Goal: Task Accomplishment & Management: Manage account settings

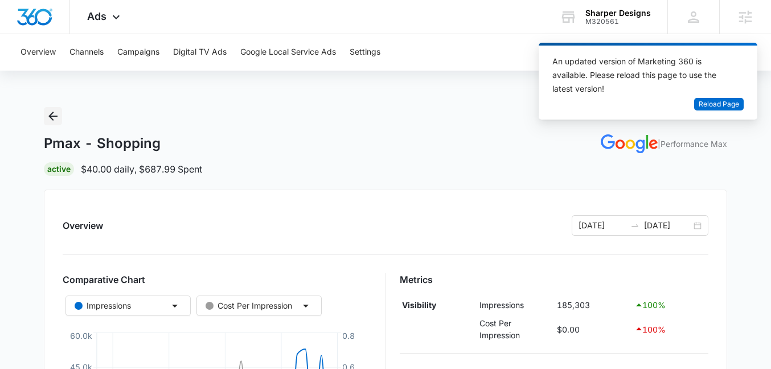
click at [55, 117] on icon "Back" at bounding box center [53, 116] width 14 height 14
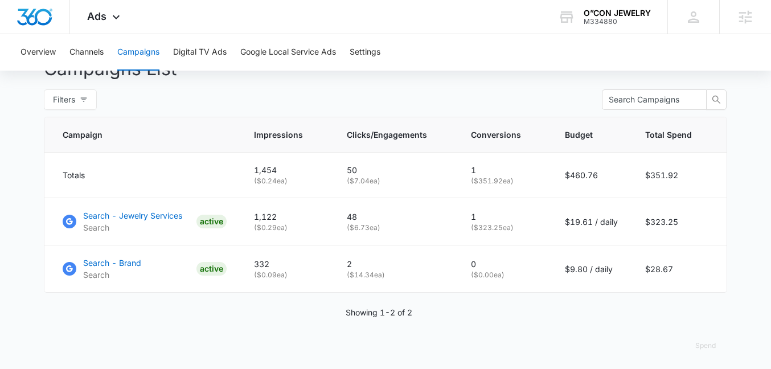
scroll to position [443, 0]
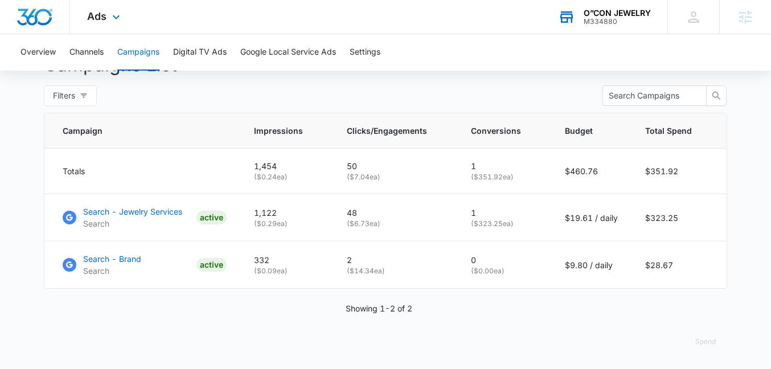
click at [602, 14] on div "O”CON JEWELRY" at bounding box center [616, 13] width 67 height 9
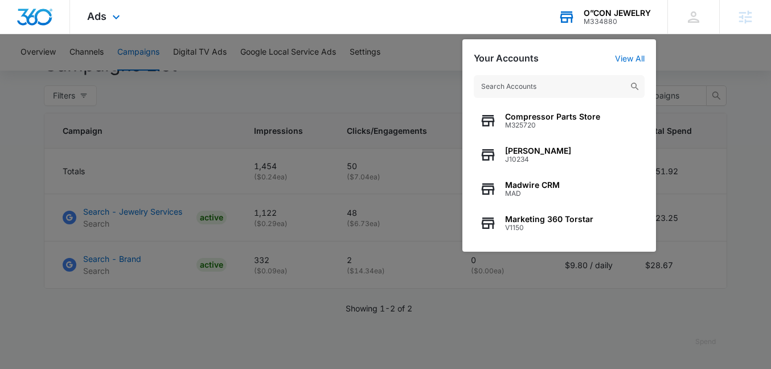
click at [573, 84] on input "text" at bounding box center [559, 86] width 171 height 23
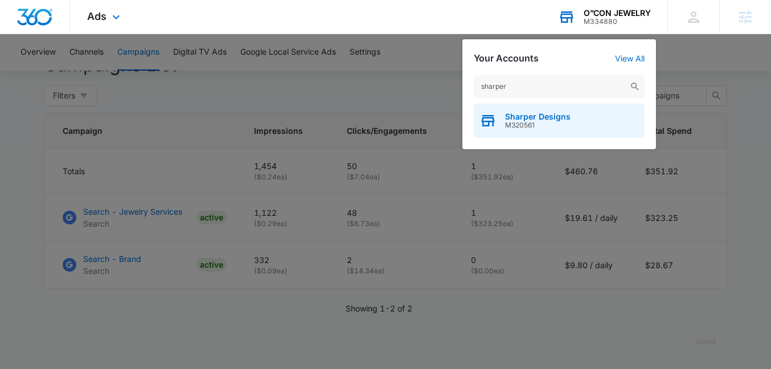
type input "sharper"
click at [574, 127] on div "Sharper Designs M320561" at bounding box center [559, 121] width 171 height 34
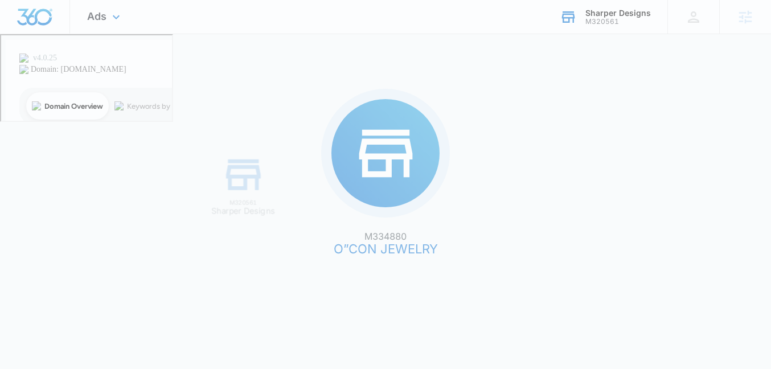
click at [542, 117] on div "M334880 O”CON JEWELRY M320561 Sharper Designs" at bounding box center [385, 184] width 771 height 369
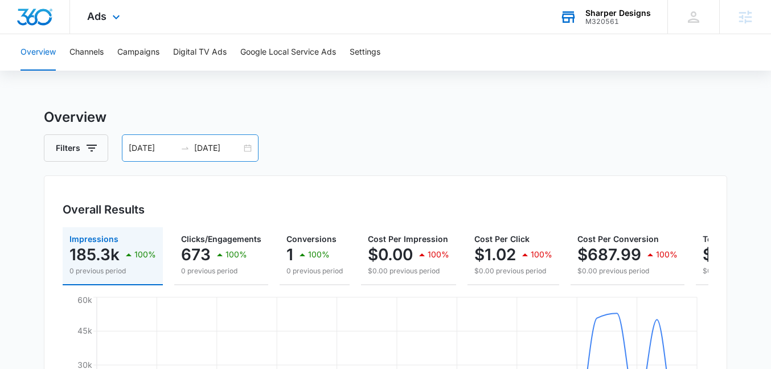
click at [245, 141] on div "07/01/2025 07/31/2025" at bounding box center [190, 147] width 137 height 27
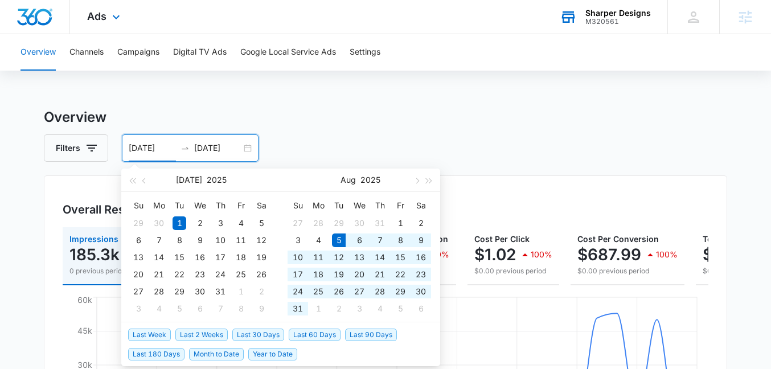
click at [237, 333] on span "Last 30 Days" at bounding box center [258, 334] width 52 height 13
type input "08/05/2025"
type input "09/04/2025"
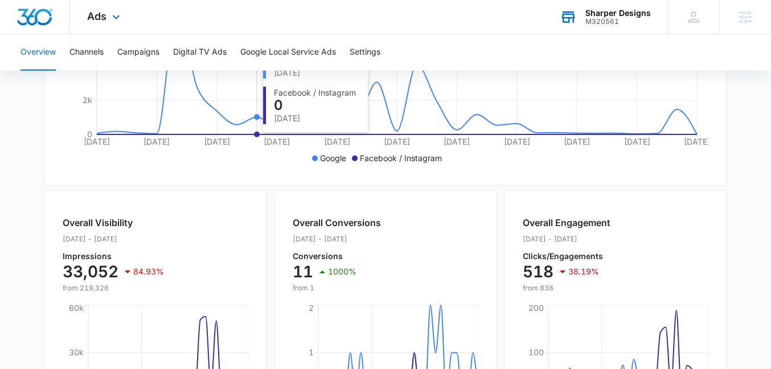
scroll to position [299, 0]
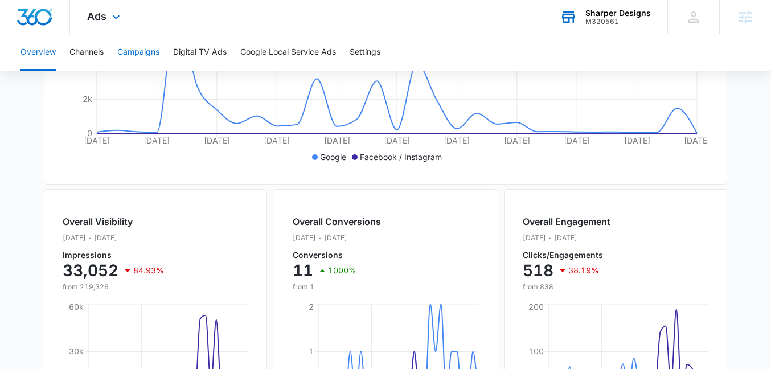
click at [130, 56] on button "Campaigns" at bounding box center [138, 52] width 42 height 36
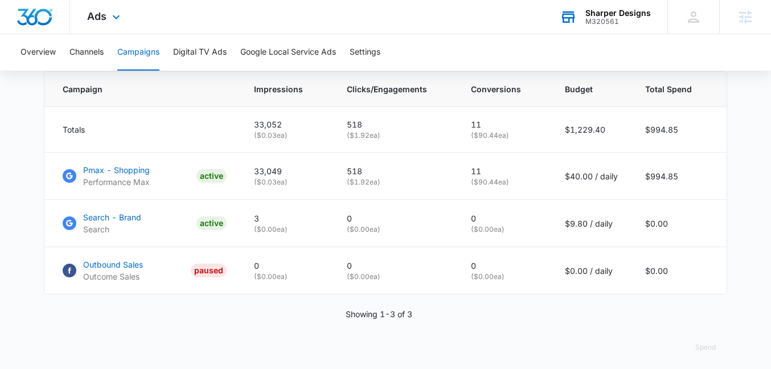
scroll to position [490, 0]
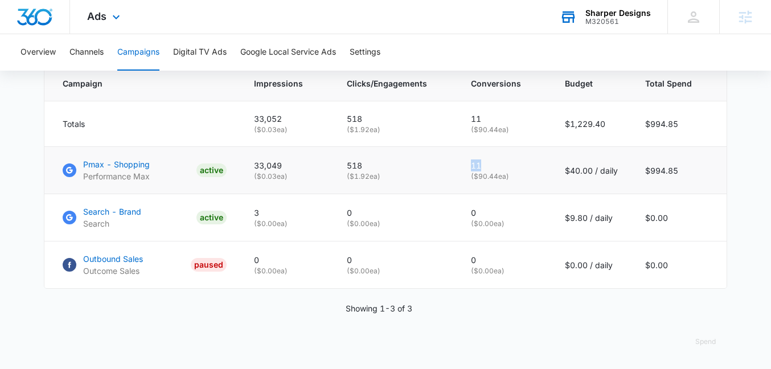
drag, startPoint x: 487, startPoint y: 163, endPoint x: 472, endPoint y: 162, distance: 14.8
click at [472, 162] on td "11 ( $90.44 ea)" at bounding box center [504, 170] width 94 height 47
drag, startPoint x: 592, startPoint y: 168, endPoint x: 557, endPoint y: 167, distance: 34.7
click at [557, 167] on td "$40.00 / daily" at bounding box center [591, 170] width 80 height 47
drag, startPoint x: 497, startPoint y: 170, endPoint x: 457, endPoint y: 170, distance: 40.4
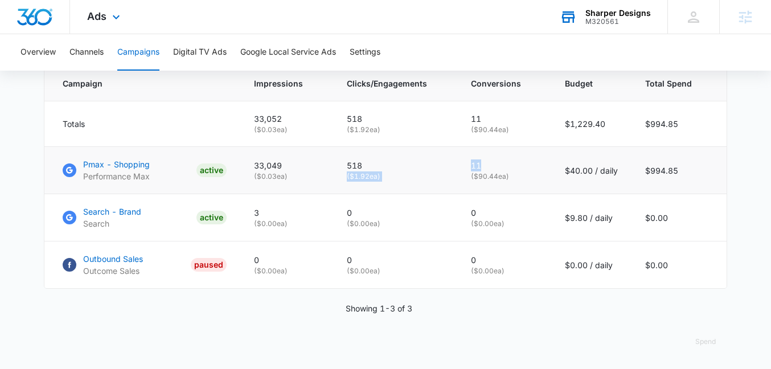
click at [457, 170] on tr "Pmax - Shopping Performance Max ACTIVE 33,049 ( $0.03 ea) 518 ( $1.92 ea) 11 ( …" at bounding box center [385, 170] width 682 height 47
click at [457, 170] on td "518 ( $1.92 ea)" at bounding box center [395, 170] width 124 height 47
drag, startPoint x: 265, startPoint y: 210, endPoint x: 253, endPoint y: 210, distance: 12.0
click at [253, 210] on td "3 ( $0.00 ea)" at bounding box center [286, 217] width 93 height 47
click at [264, 219] on p "( $0.00 ea)" at bounding box center [286, 224] width 65 height 10
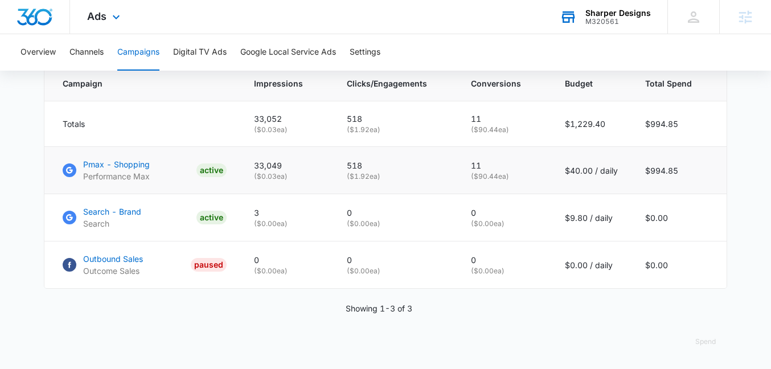
drag, startPoint x: 619, startPoint y: 172, endPoint x: 552, endPoint y: 174, distance: 67.2
click at [552, 174] on td "$40.00 / daily" at bounding box center [591, 170] width 80 height 47
drag, startPoint x: 625, startPoint y: 265, endPoint x: 548, endPoint y: 269, distance: 77.5
click at [548, 269] on tr "Outbound Sales Outcome Sales PAUSED 0 ( $0.00 ea) 0 ( $0.00 ea) 0 ( $0.00 ea) $…" at bounding box center [385, 264] width 682 height 47
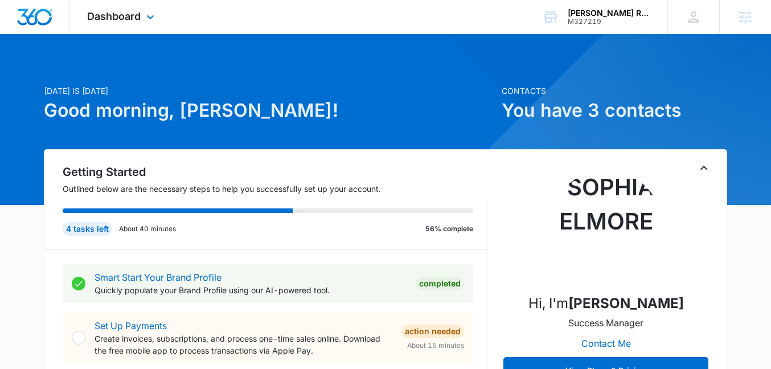
click at [142, 27] on div "Dashboard Apps Reputation Websites Forms CRM Email Social Payments POS Content …" at bounding box center [122, 17] width 104 height 34
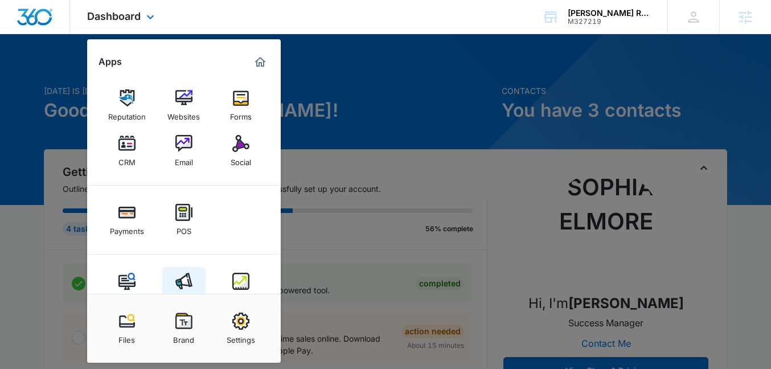
click at [184, 267] on link "Ads" at bounding box center [183, 288] width 43 height 43
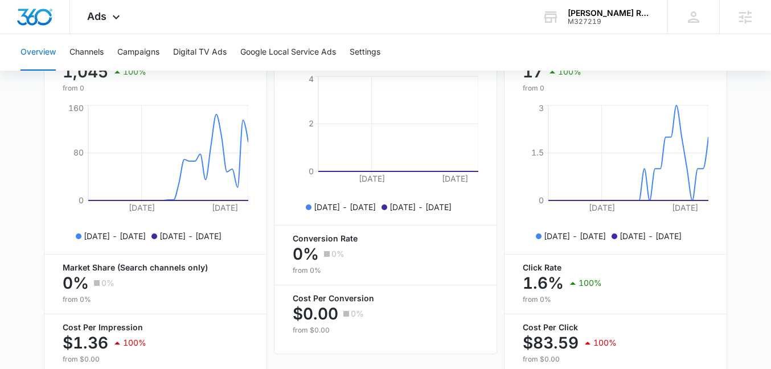
scroll to position [556, 0]
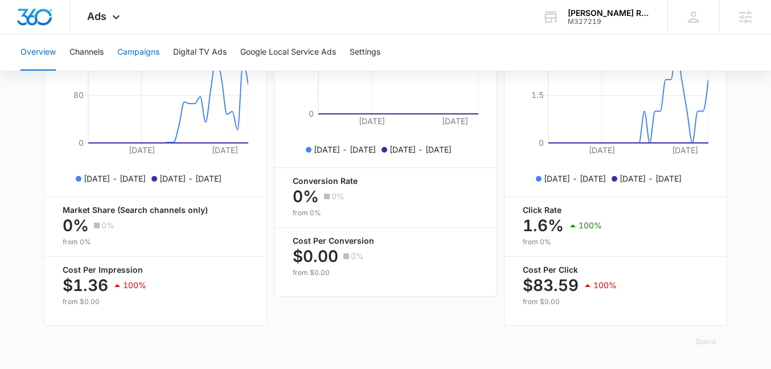
click at [124, 44] on button "Campaigns" at bounding box center [138, 52] width 42 height 36
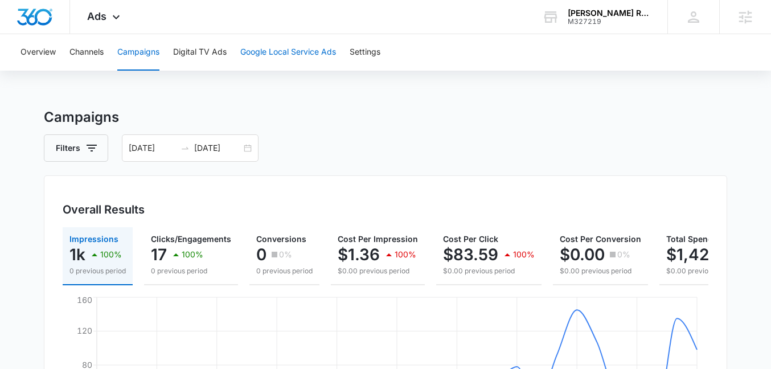
click at [265, 62] on button "Google Local Service Ads" at bounding box center [288, 52] width 96 height 36
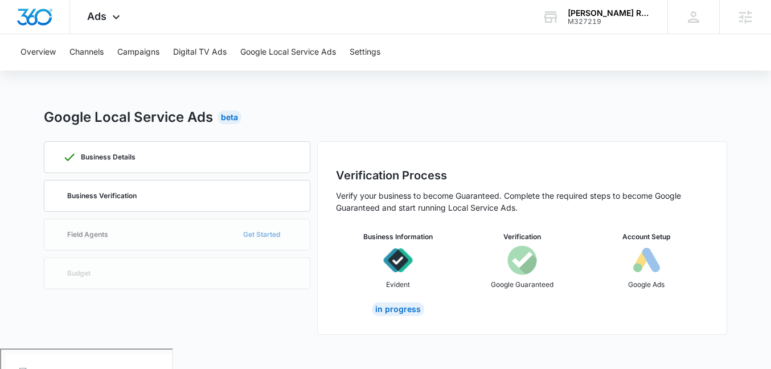
click at [396, 309] on div "In Progress" at bounding box center [398, 309] width 52 height 14
click at [381, 308] on div "In Progress" at bounding box center [398, 309] width 52 height 14
click at [235, 233] on div "Business Details Business Verification Field Agents Get Started Budget" at bounding box center [177, 238] width 266 height 194
click at [194, 183] on div "Business Verification" at bounding box center [177, 195] width 229 height 31
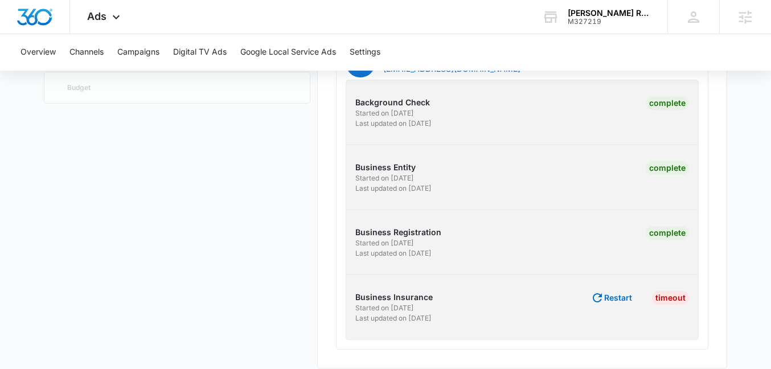
scroll to position [199, 0]
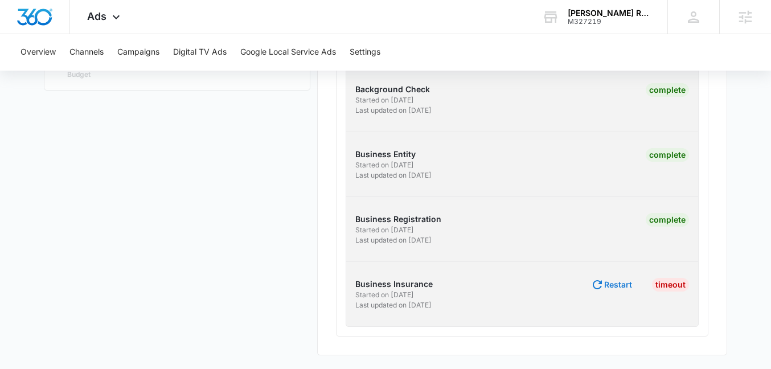
click at [621, 286] on button "Restart" at bounding box center [611, 285] width 42 height 14
click at [613, 282] on button "Restart" at bounding box center [611, 285] width 42 height 14
click at [584, 283] on button "Go to Evident" at bounding box center [605, 284] width 52 height 8
drag, startPoint x: 439, startPoint y: 281, endPoint x: 367, endPoint y: 283, distance: 71.7
click at [367, 283] on p "Business Insurance" at bounding box center [436, 284] width 163 height 12
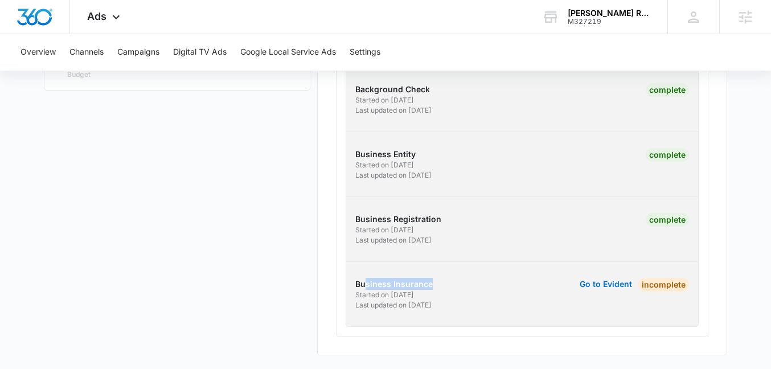
click at [367, 283] on p "Business Insurance" at bounding box center [436, 284] width 163 height 12
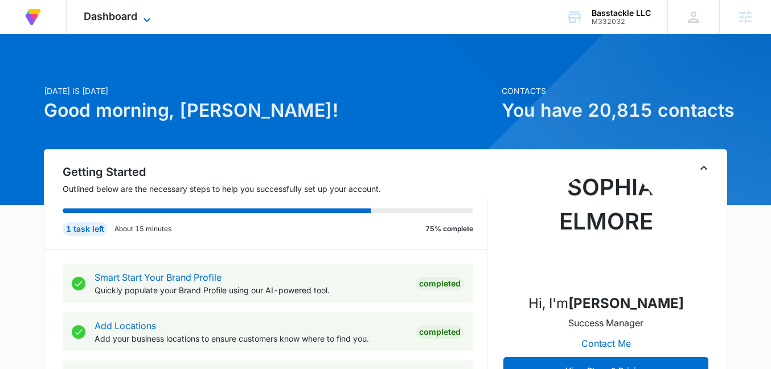
click at [134, 18] on span "Dashboard" at bounding box center [111, 16] width 54 height 12
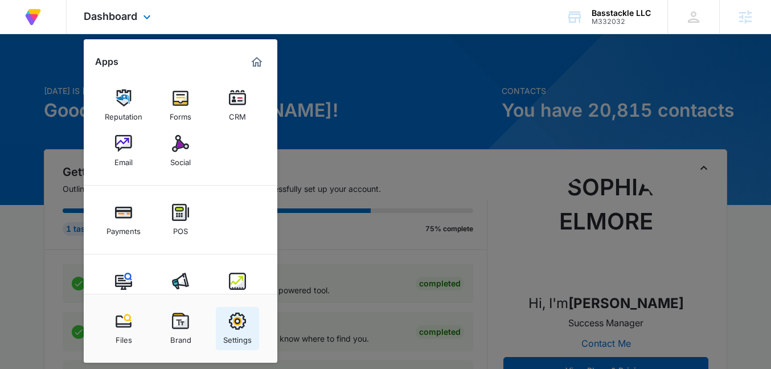
click at [234, 318] on img at bounding box center [237, 320] width 17 height 17
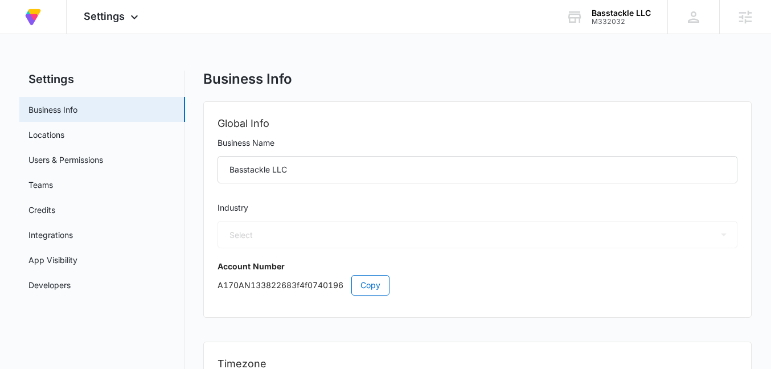
select select "45"
select select "US"
select select "America/Denver"
click at [64, 140] on link "Locations" at bounding box center [46, 135] width 36 height 12
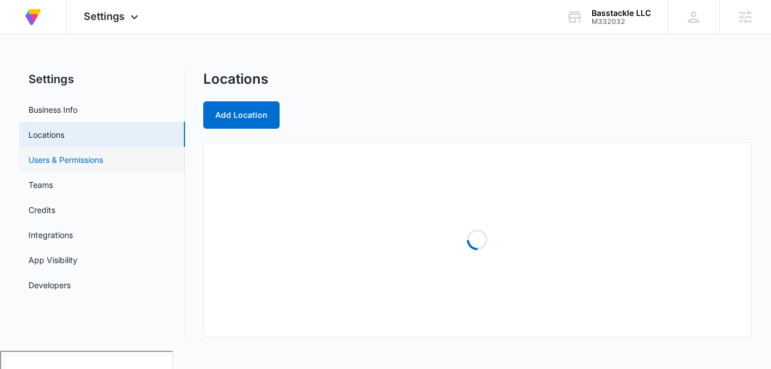
click at [103, 157] on link "Users & Permissions" at bounding box center [65, 160] width 75 height 12
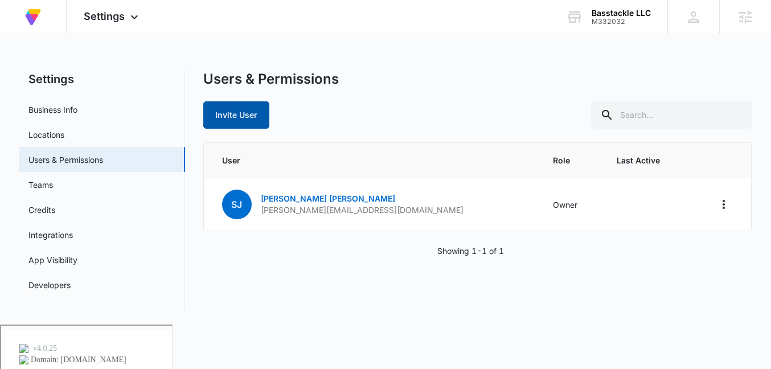
click at [258, 113] on button "Invite User" at bounding box center [236, 114] width 66 height 27
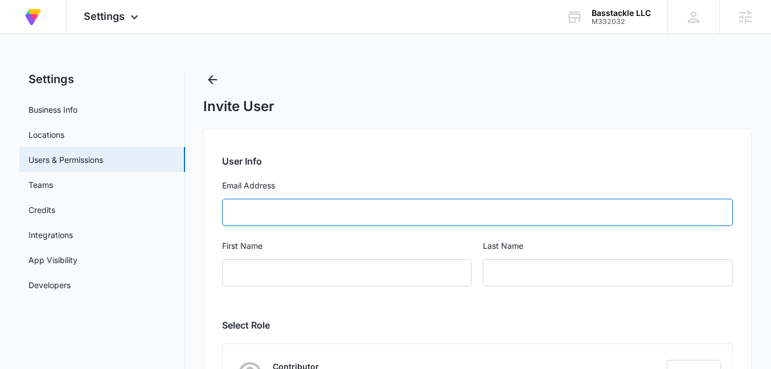
click at [285, 214] on input "Email Address" at bounding box center [477, 212] width 511 height 27
type input "stephanie.luthye@madwire.com"
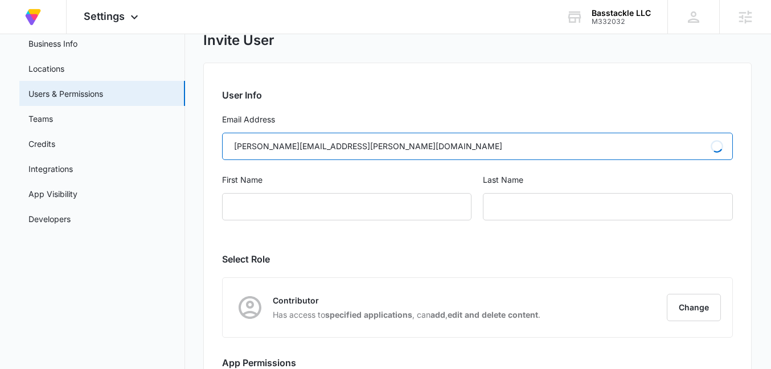
type input "Stephanie"
type input "Luthye"
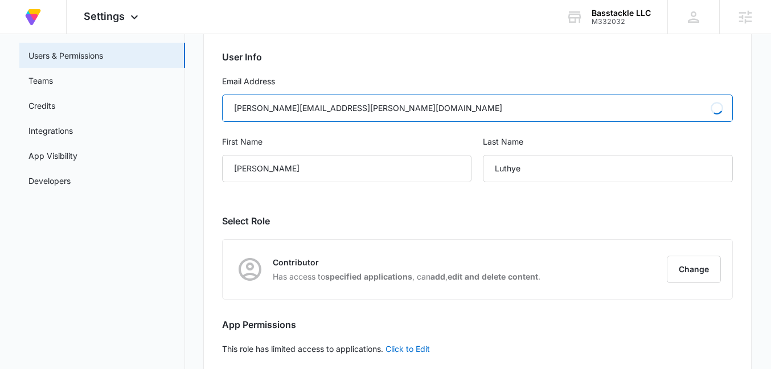
scroll to position [109, 0]
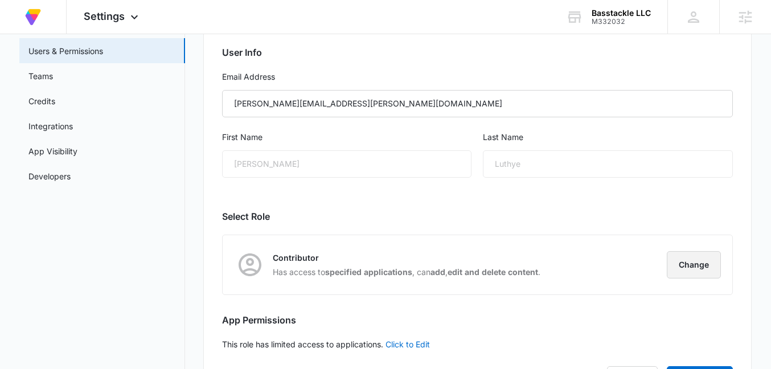
click at [706, 268] on button "Change" at bounding box center [694, 264] width 54 height 27
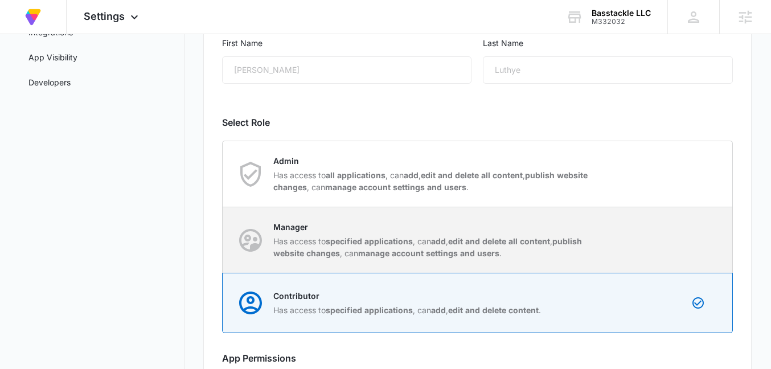
click at [637, 226] on div "Manager Has access to specified applications , can add , edit and delete all co…" at bounding box center [477, 239] width 509 height 65
click at [223, 240] on input "Manager Has access to specified applications , can add , edit and delete all co…" at bounding box center [223, 240] width 1 height 1
radio input "true"
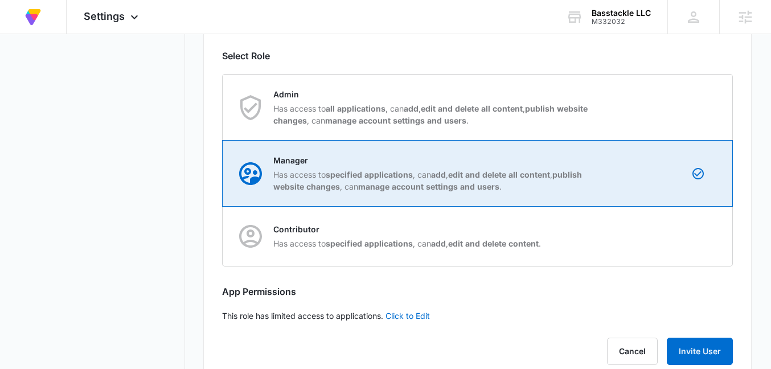
scroll to position [270, 0]
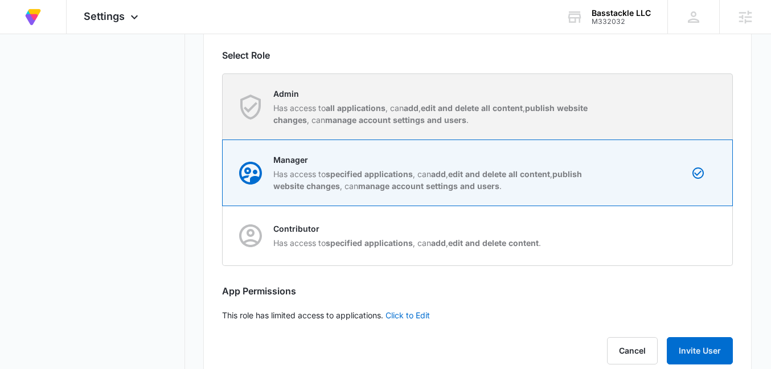
click at [631, 116] on div "Admin Has access to all applications , can add , edit and delete all content , …" at bounding box center [477, 106] width 509 height 65
click at [223, 107] on input "Admin Has access to all applications , can add , edit and delete all content , …" at bounding box center [223, 106] width 1 height 1
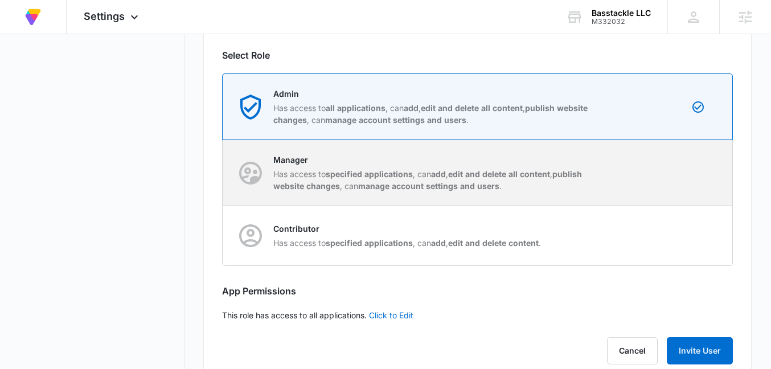
click at [628, 169] on div "Manager Has access to specified applications , can add , edit and delete all co…" at bounding box center [477, 172] width 509 height 65
click at [223, 172] on input "Manager Has access to specified applications , can add , edit and delete all co…" at bounding box center [223, 172] width 1 height 1
radio input "false"
radio input "true"
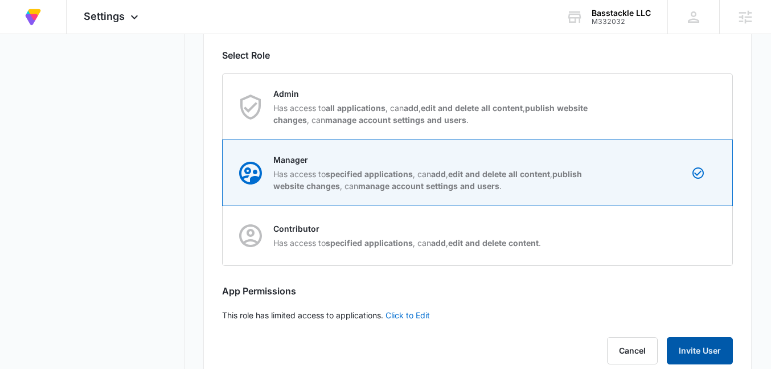
click at [710, 344] on button "Invite User" at bounding box center [700, 350] width 66 height 27
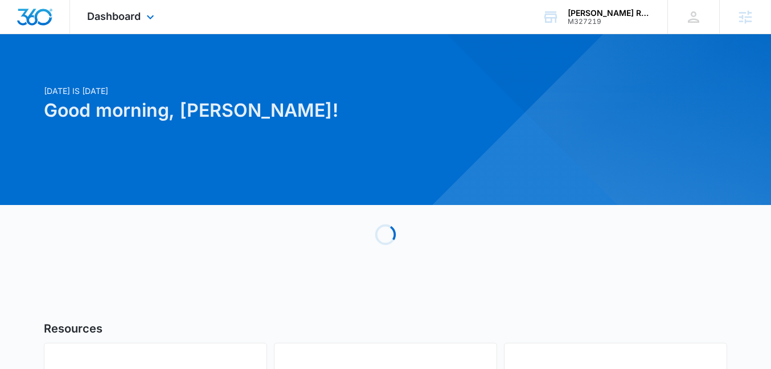
click at [129, 28] on div "Dashboard Apps Reputation Websites Forms CRM Email Social Payments POS Content …" at bounding box center [122, 17] width 104 height 34
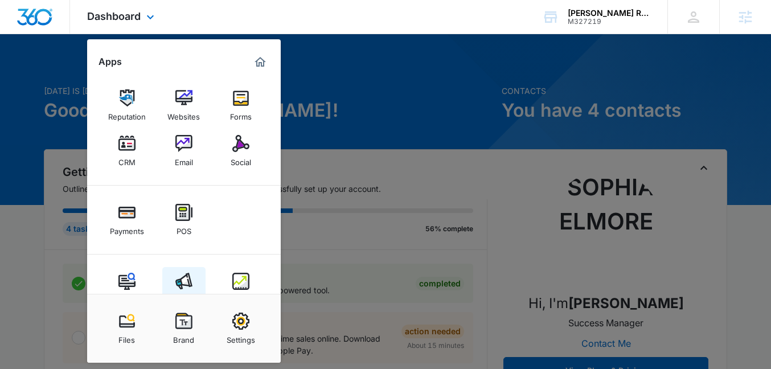
click at [190, 273] on img at bounding box center [183, 281] width 17 height 17
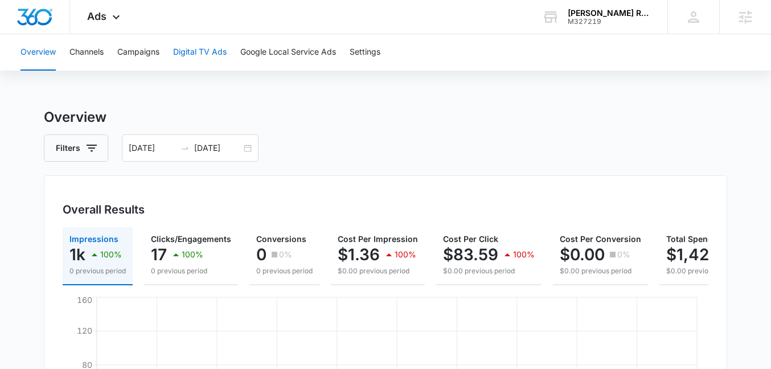
click at [198, 46] on button "Digital TV Ads" at bounding box center [200, 52] width 54 height 36
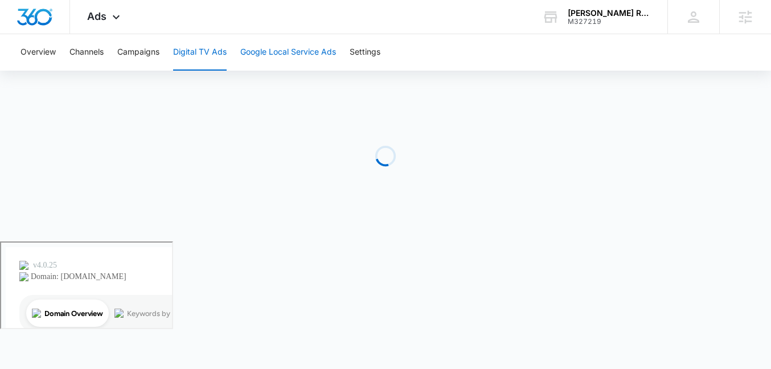
click at [286, 51] on button "Google Local Service Ads" at bounding box center [288, 52] width 96 height 36
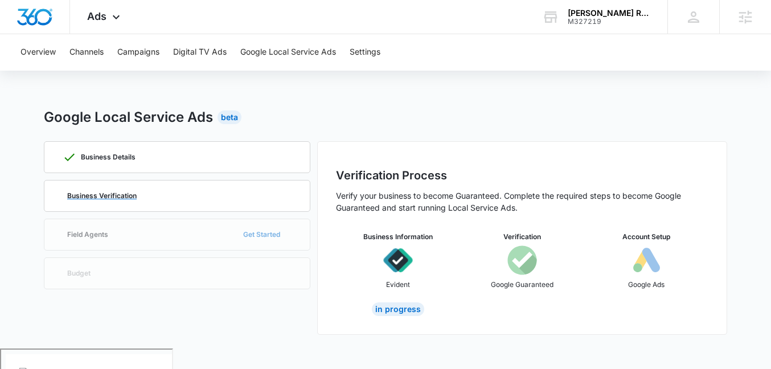
click at [120, 194] on p "Business Verification" at bounding box center [101, 195] width 69 height 7
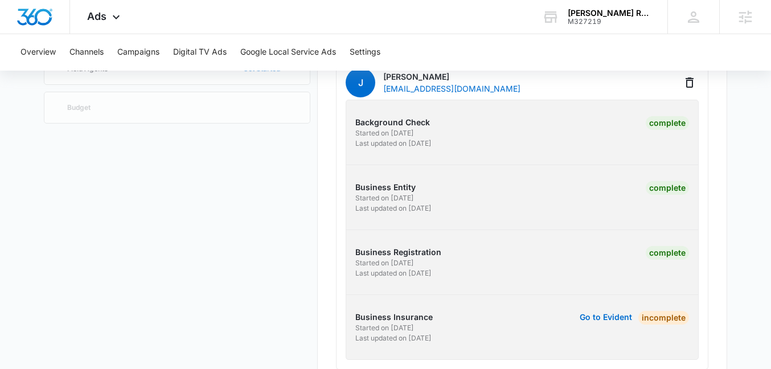
scroll to position [167, 0]
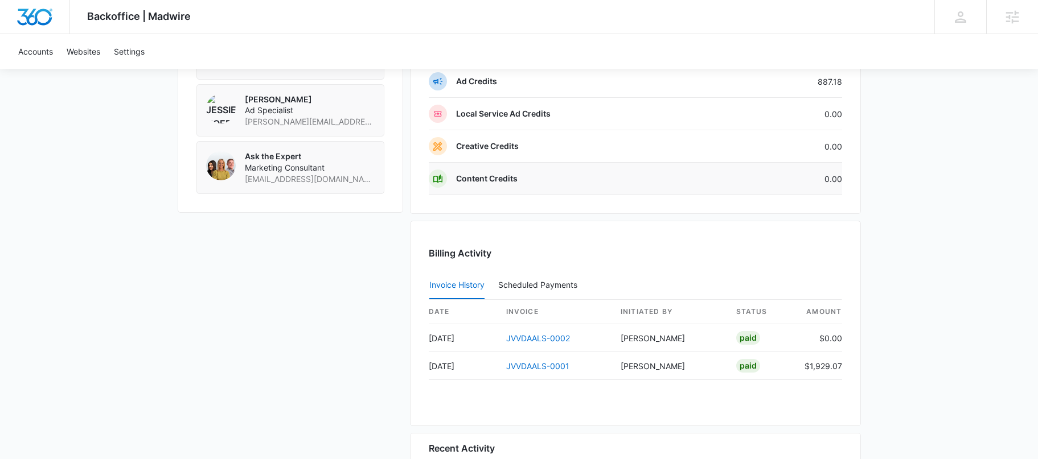
scroll to position [940, 0]
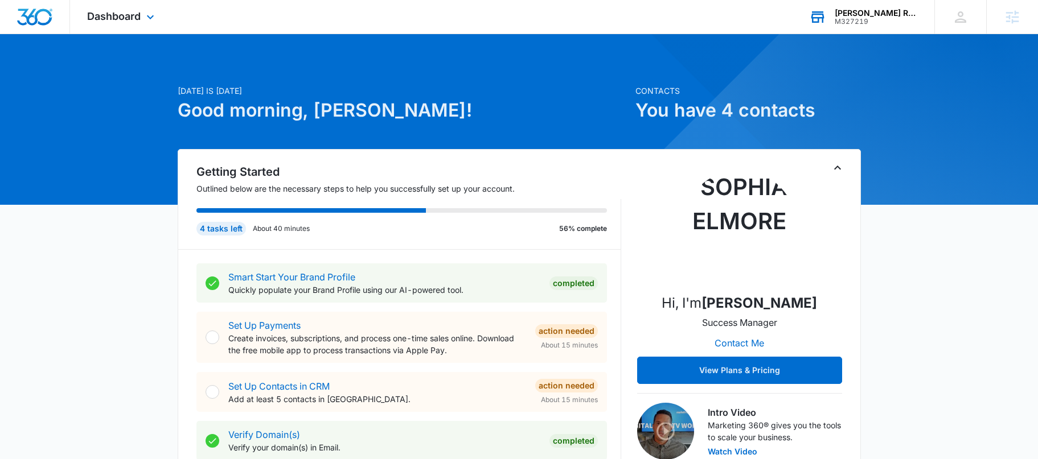
click at [868, 14] on div "Ferguson Roofing" at bounding box center [875, 13] width 83 height 9
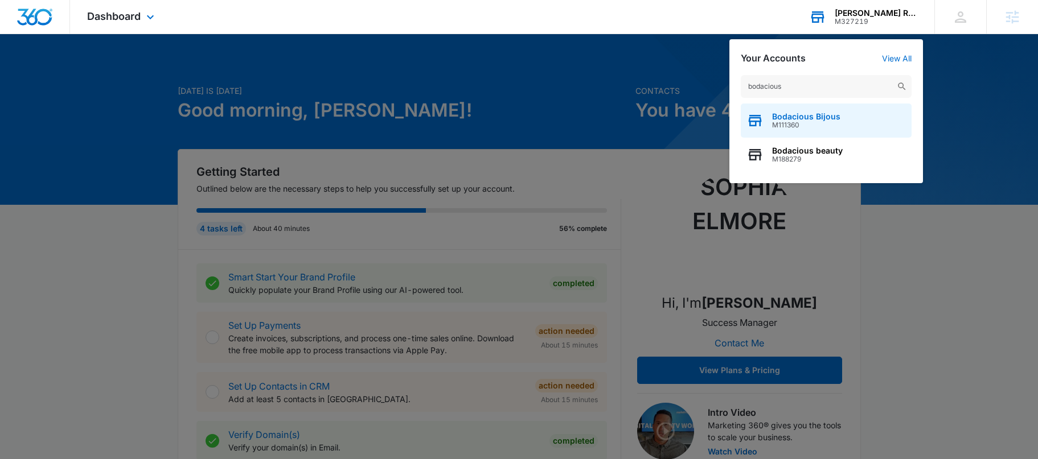
type input "bodacious"
click at [836, 116] on span "Bodacious Bijous" at bounding box center [806, 116] width 68 height 9
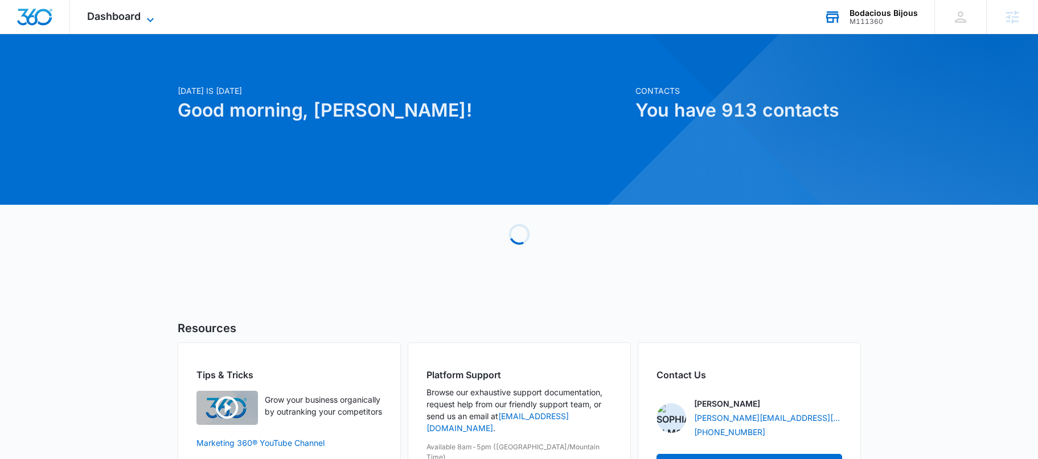
click at [144, 13] on icon at bounding box center [150, 20] width 14 height 14
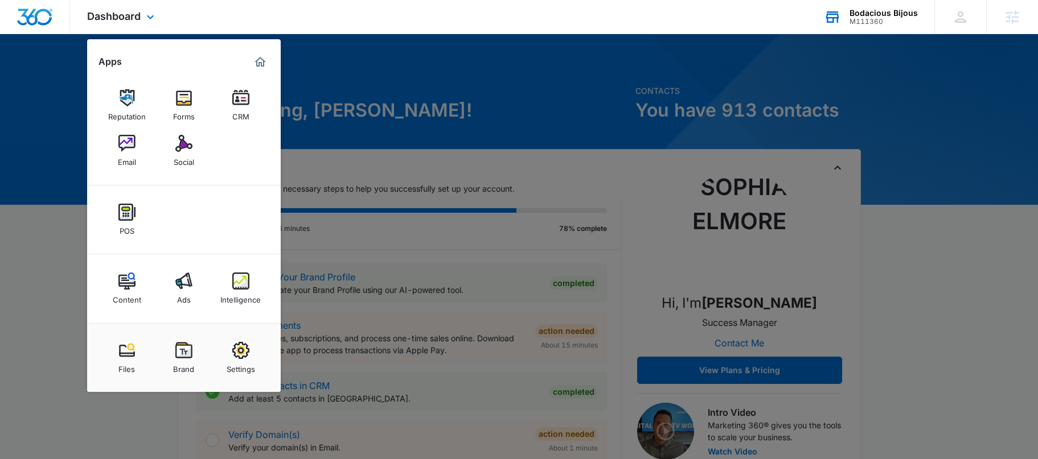
click at [181, 262] on div "Content Ads Intelligence" at bounding box center [184, 288] width 194 height 69
click at [181, 273] on img at bounding box center [183, 281] width 17 height 17
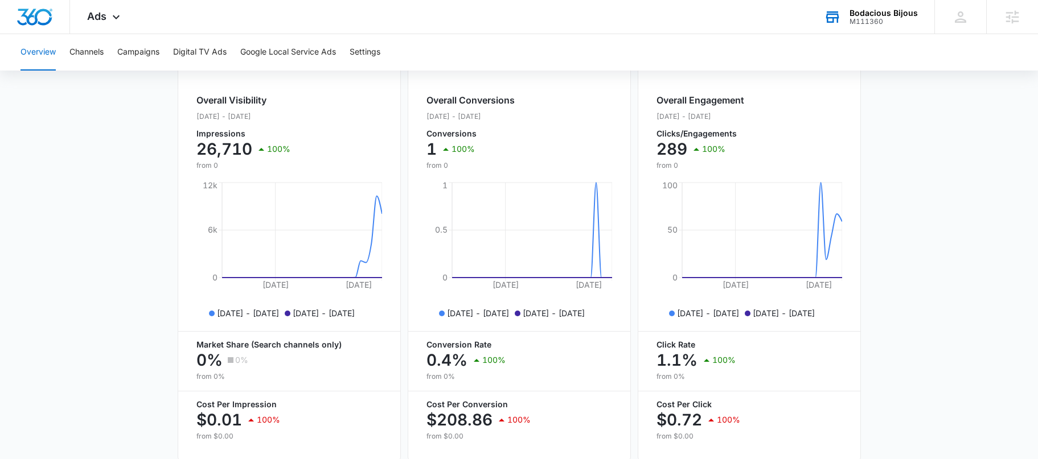
scroll to position [465, 0]
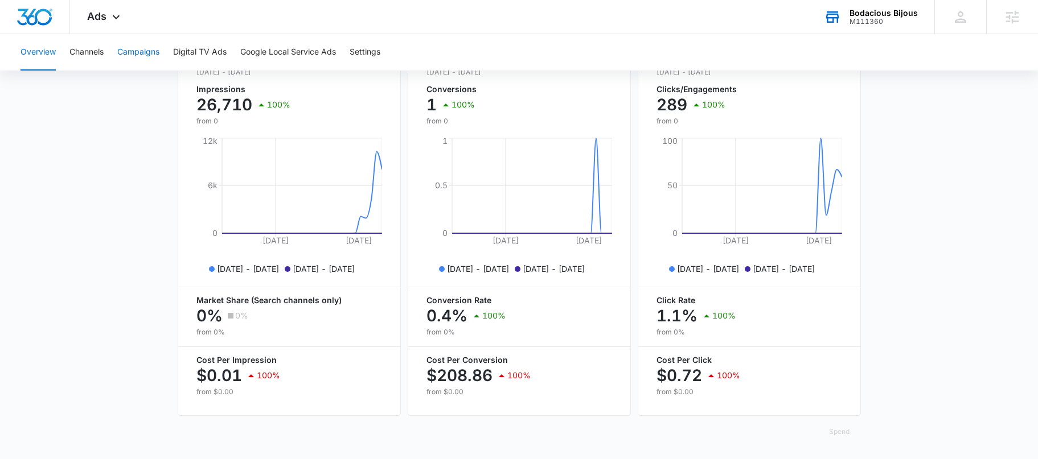
click at [147, 48] on button "Campaigns" at bounding box center [138, 52] width 42 height 36
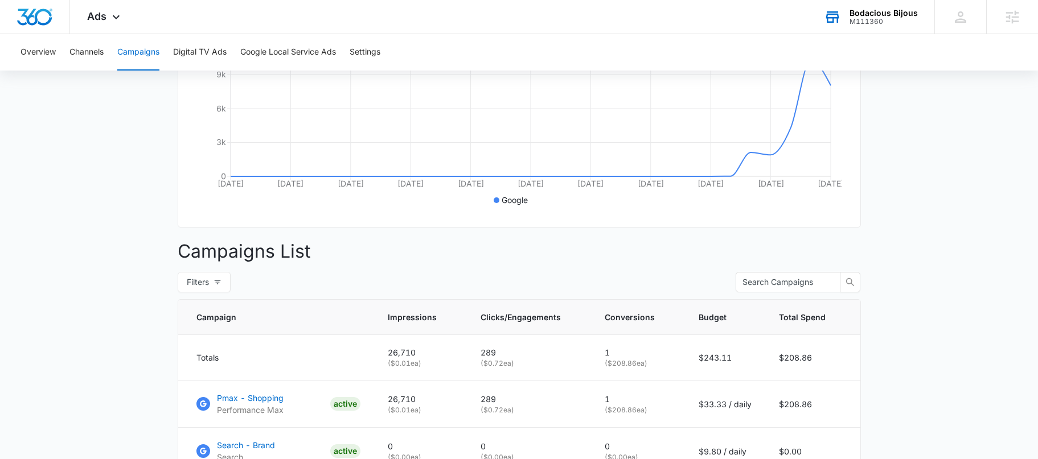
scroll to position [352, 0]
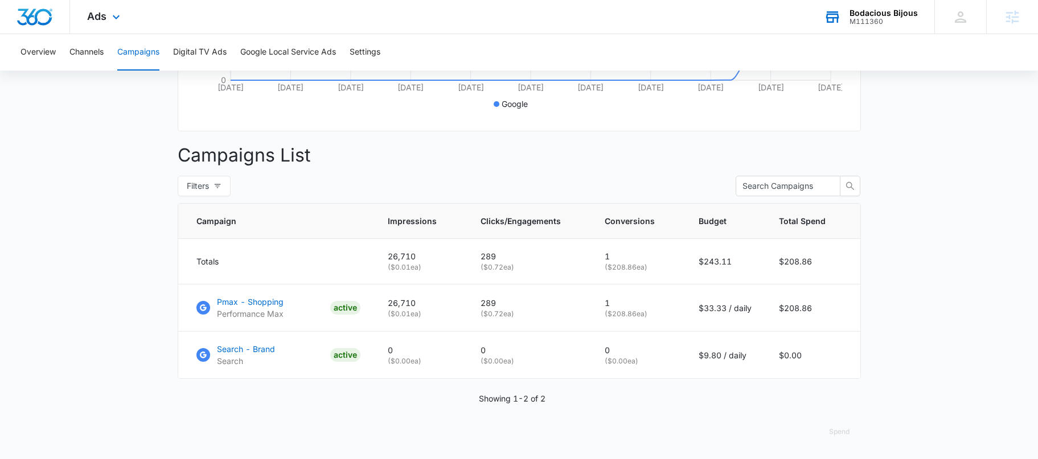
click at [108, 20] on div "Ads Apps Reputation Forms CRM Email Social POS Content Ads Intelligence Files B…" at bounding box center [105, 17] width 70 height 34
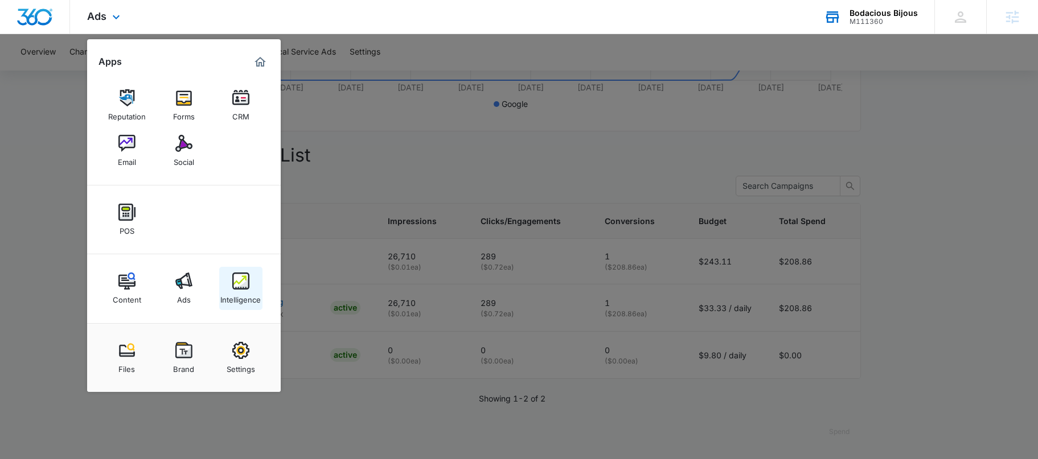
click at [223, 275] on link "Intelligence" at bounding box center [240, 288] width 43 height 43
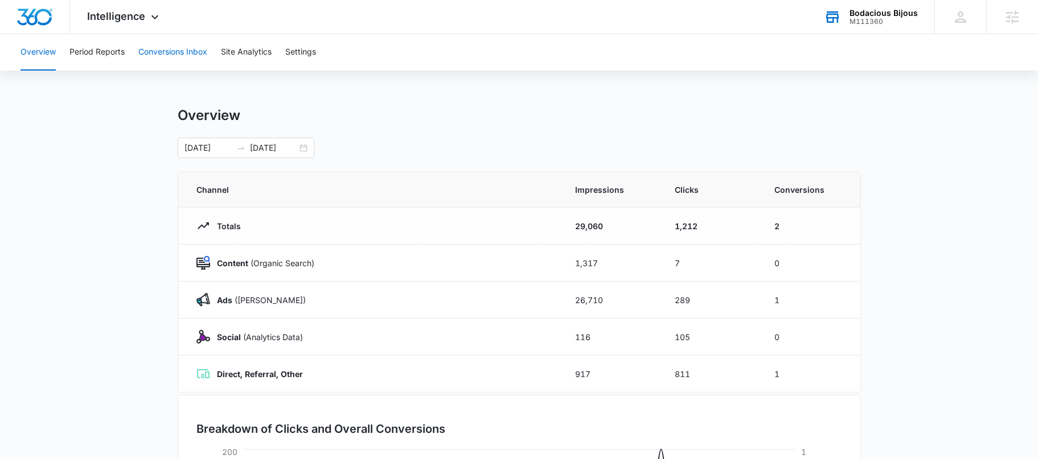
click at [182, 35] on button "Conversions Inbox" at bounding box center [172, 52] width 69 height 36
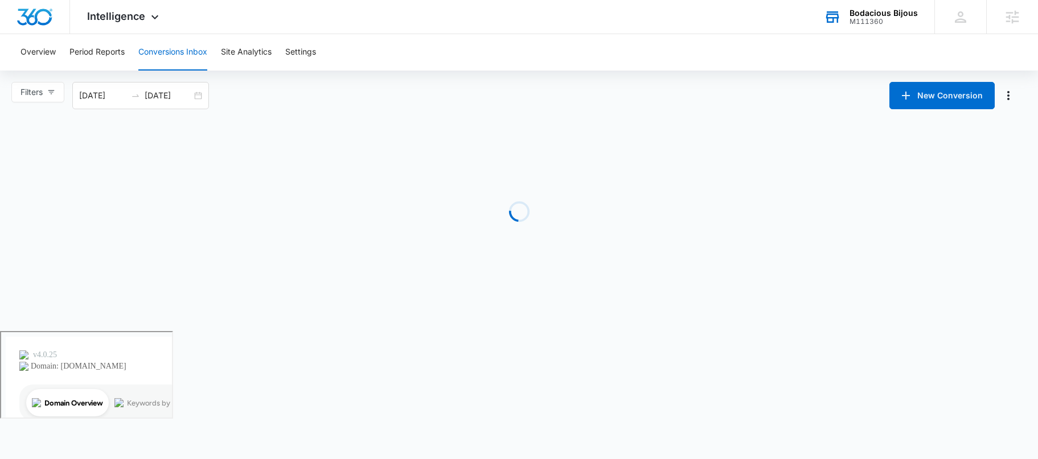
click at [177, 49] on button "Conversions Inbox" at bounding box center [172, 52] width 69 height 36
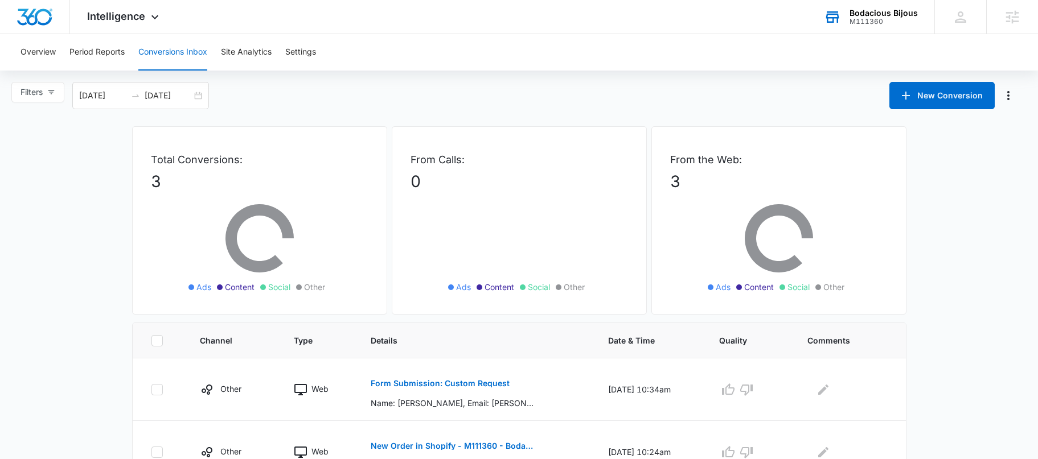
scroll to position [113, 0]
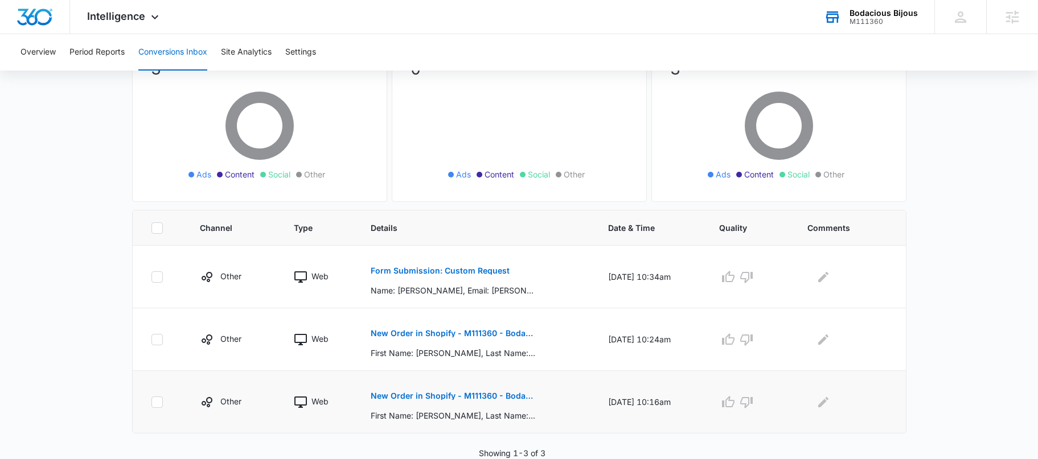
click at [410, 397] on p "New Order in Shopify - M111360 - Bodacious Bijous" at bounding box center [454, 396] width 166 height 8
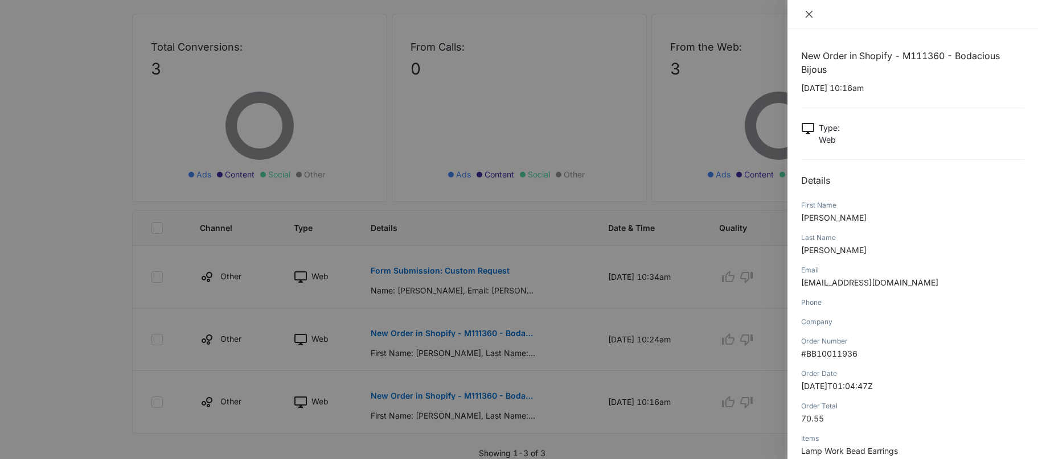
click at [810, 11] on icon "close" at bounding box center [808, 14] width 9 height 9
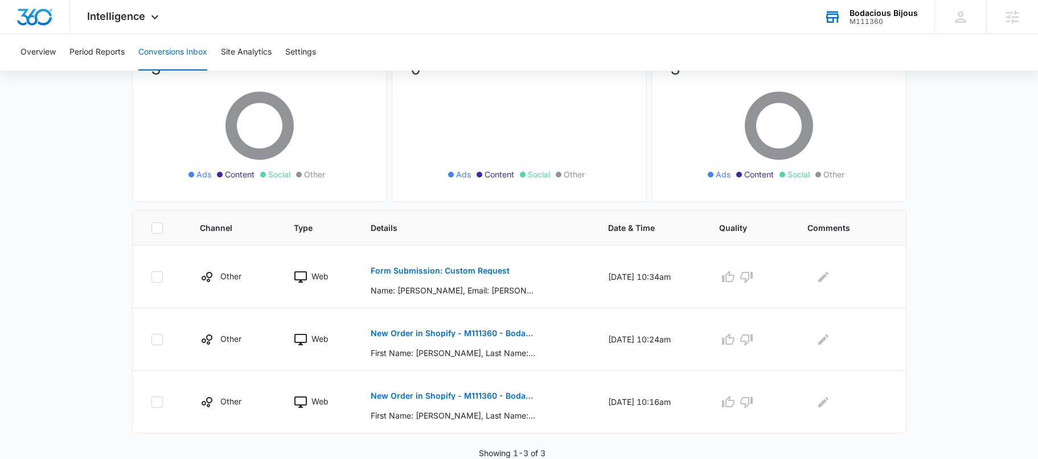
scroll to position [0, 0]
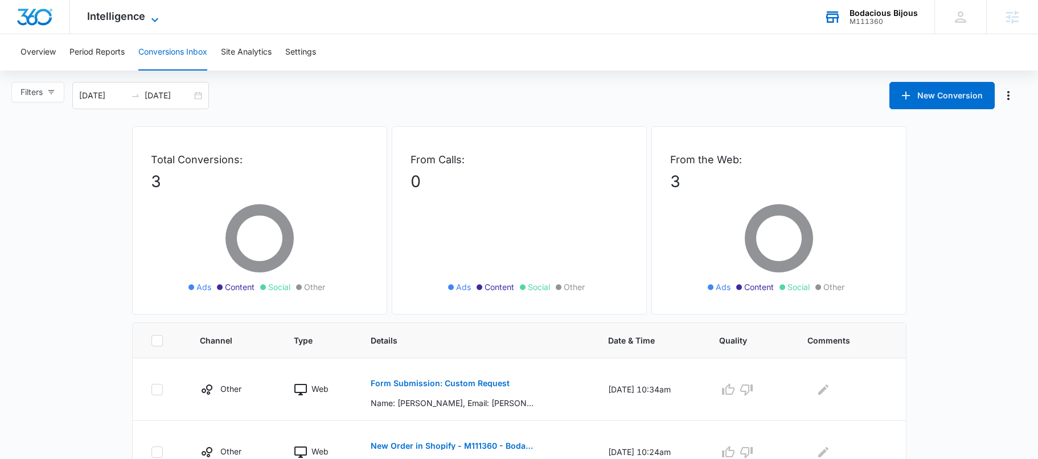
click at [104, 22] on span "Intelligence" at bounding box center [116, 16] width 58 height 12
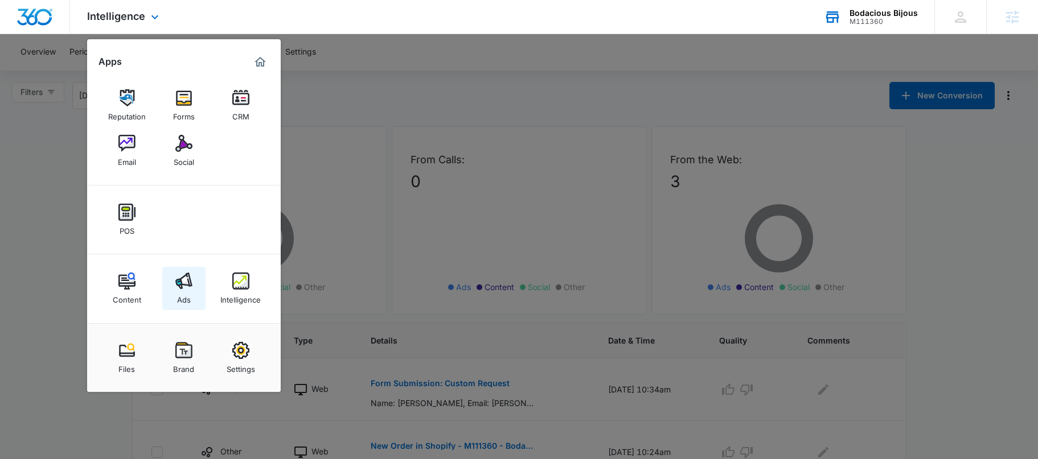
click at [187, 289] on img at bounding box center [183, 281] width 17 height 17
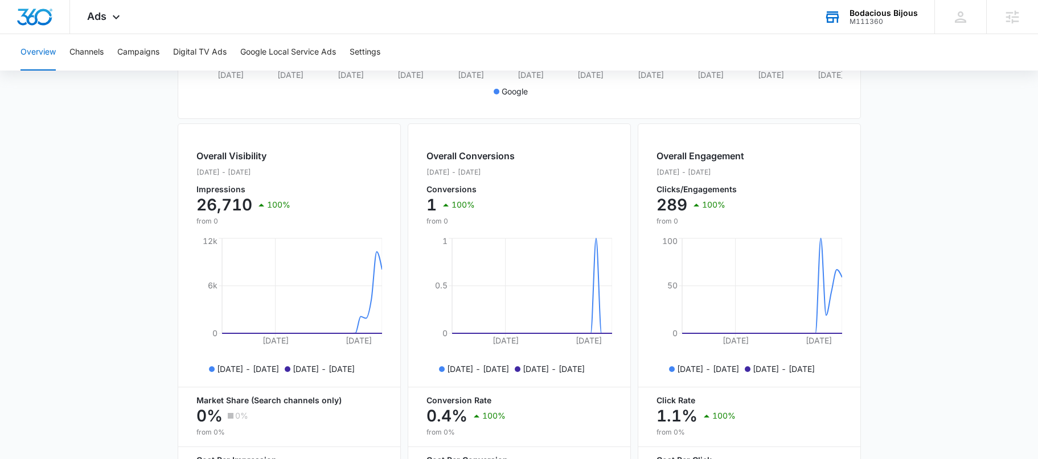
scroll to position [368, 0]
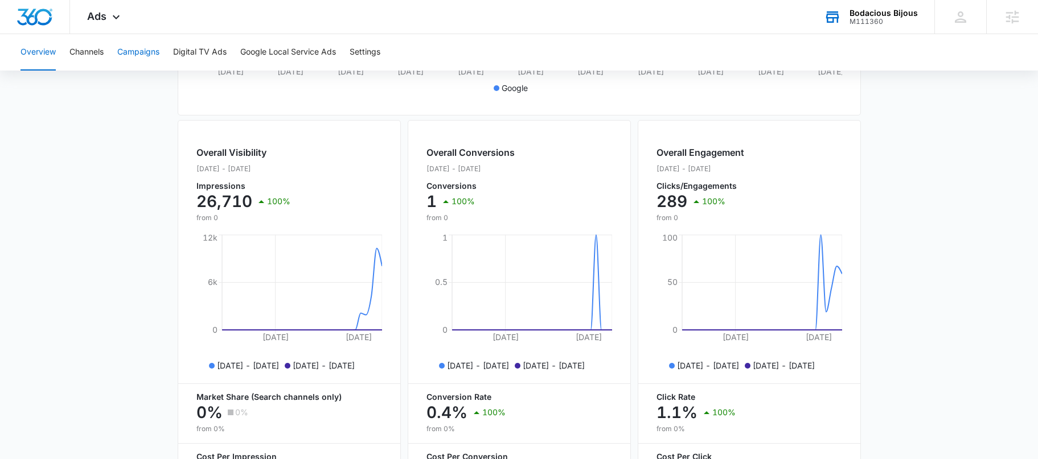
click at [138, 49] on button "Campaigns" at bounding box center [138, 52] width 42 height 36
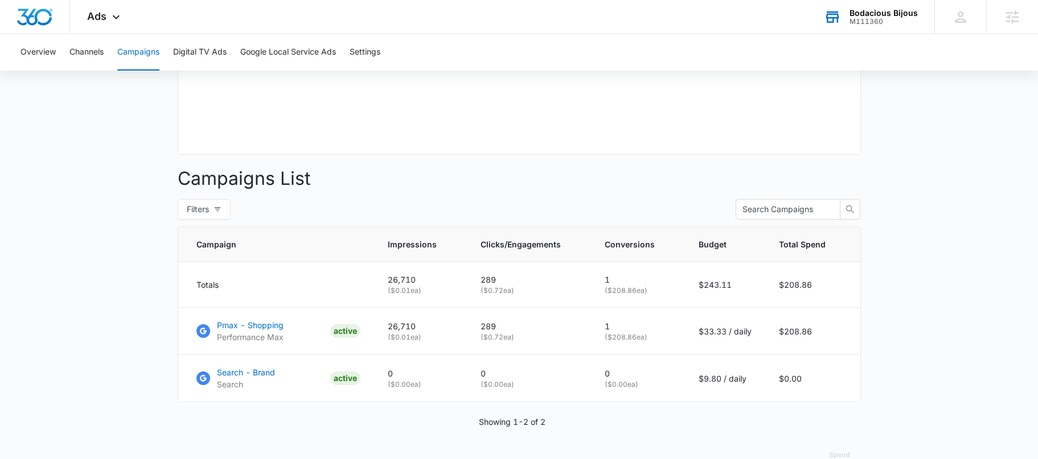
scroll to position [352, 0]
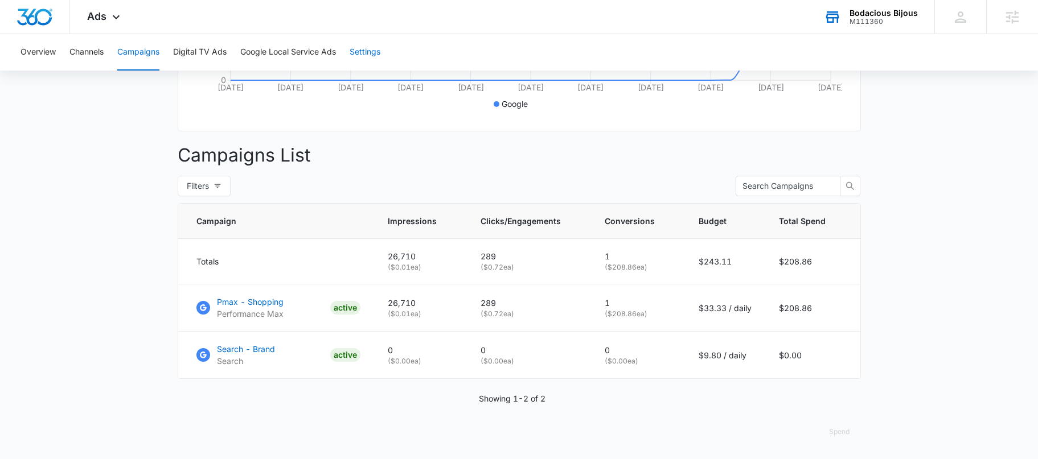
click at [365, 48] on button "Settings" at bounding box center [364, 52] width 31 height 36
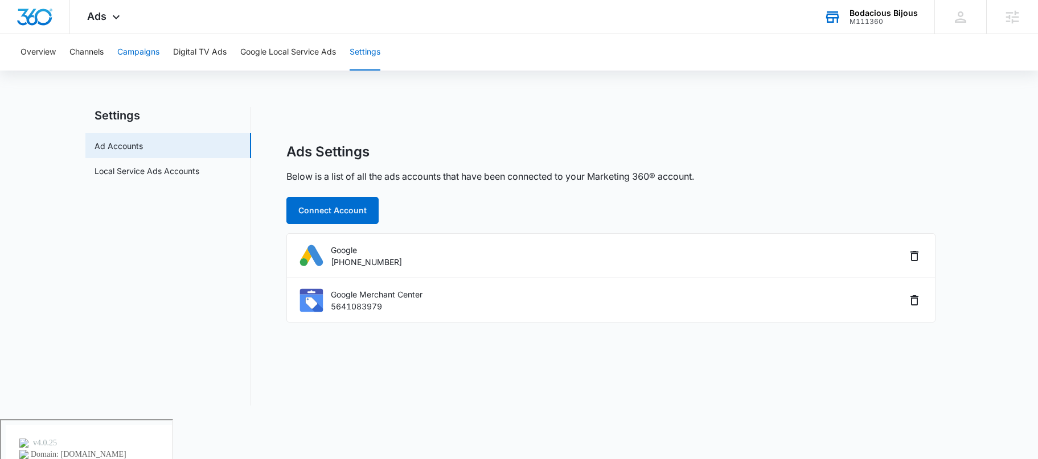
click at [128, 49] on button "Campaigns" at bounding box center [138, 52] width 42 height 36
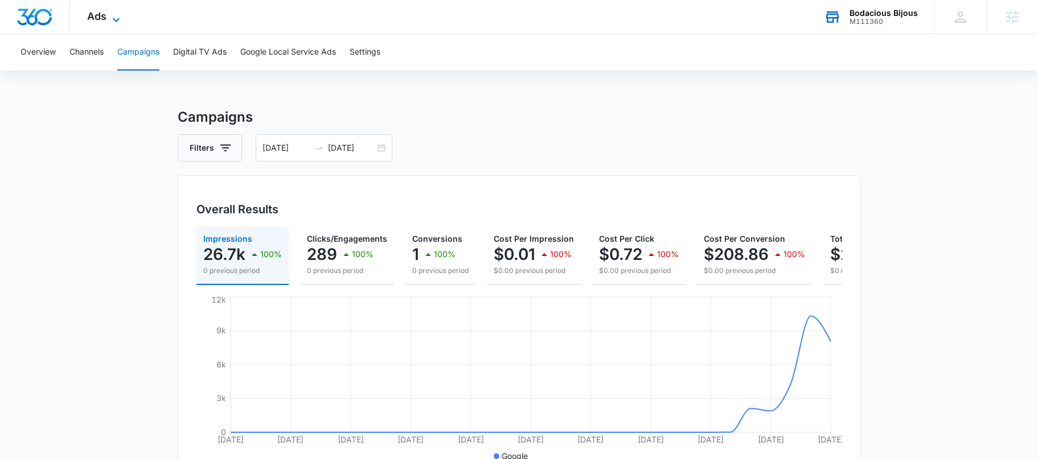
click at [110, 11] on div "Ads Apps Reputation Forms CRM Email Social POS Content Ads Intelligence Files B…" at bounding box center [105, 17] width 70 height 34
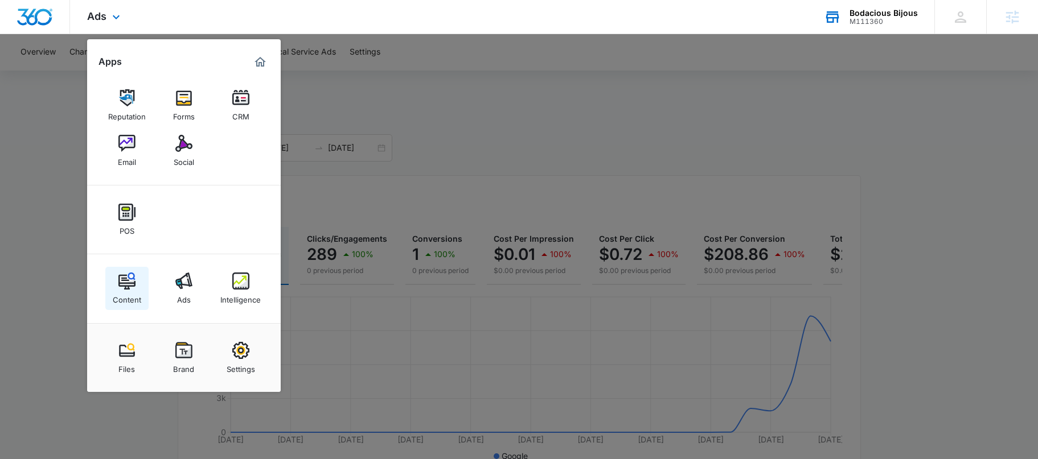
click at [124, 268] on link "Content" at bounding box center [126, 288] width 43 height 43
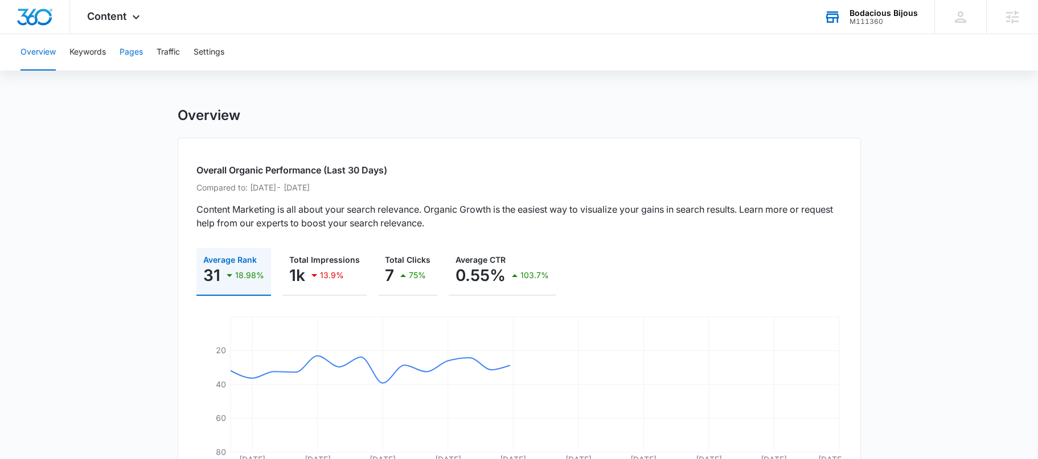
click at [136, 49] on button "Pages" at bounding box center [131, 52] width 23 height 36
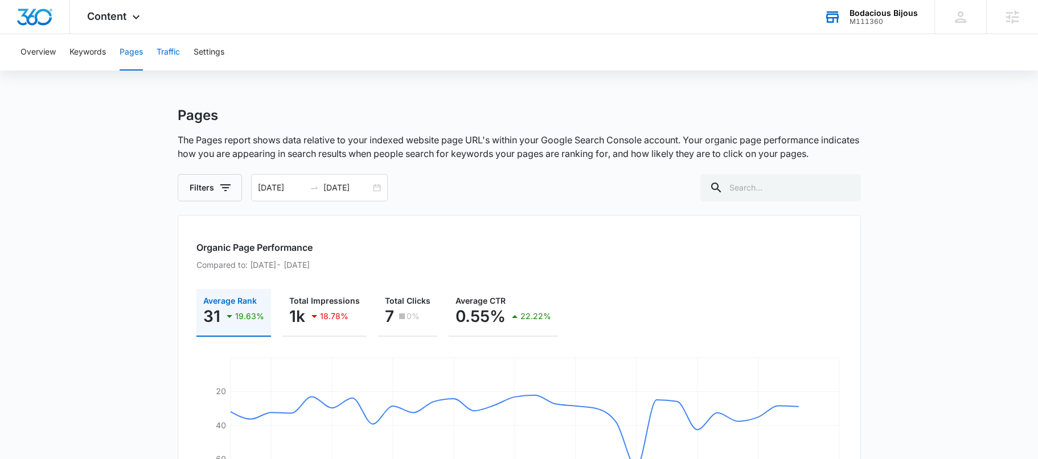
click at [163, 61] on button "Traffic" at bounding box center [168, 52] width 23 height 36
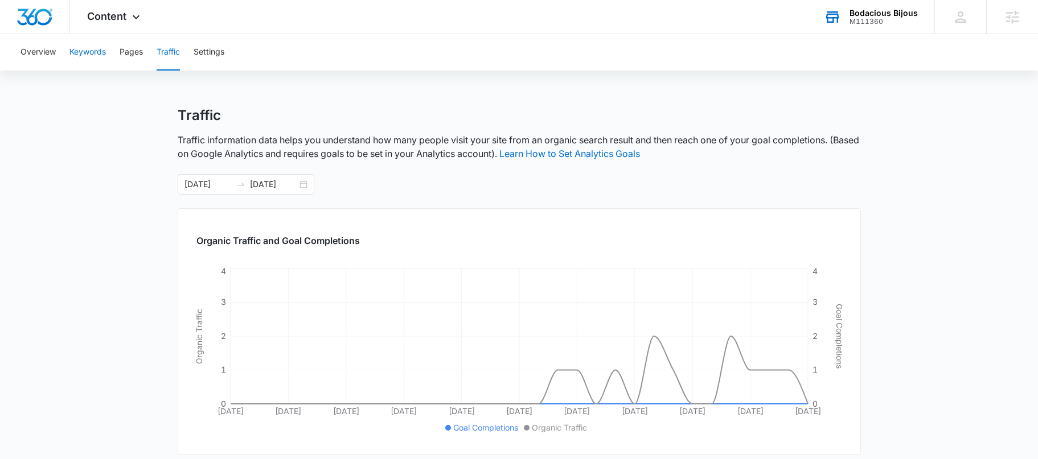
click at [76, 43] on button "Keywords" at bounding box center [87, 52] width 36 height 36
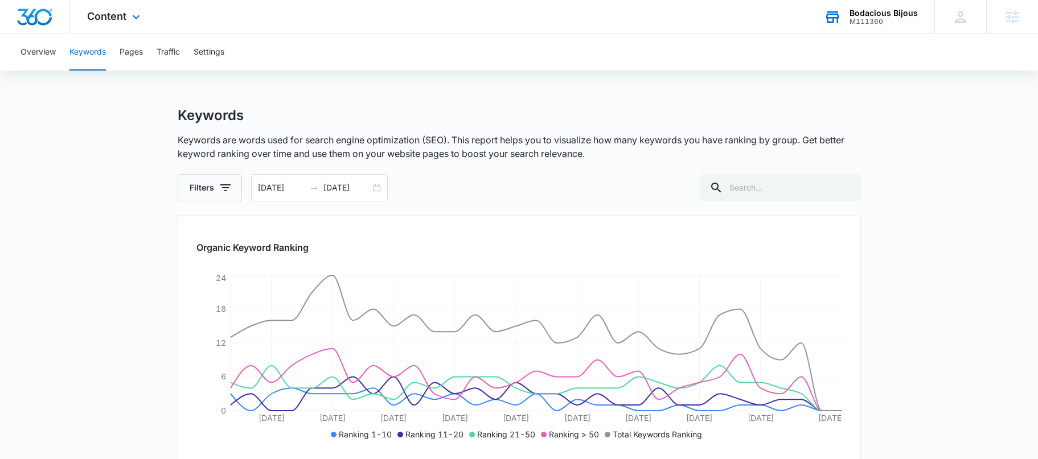
click at [138, 24] on div "Content Apps Reputation Forms CRM Email Social POS Content Ads Intelligence Fil…" at bounding box center [115, 17] width 90 height 34
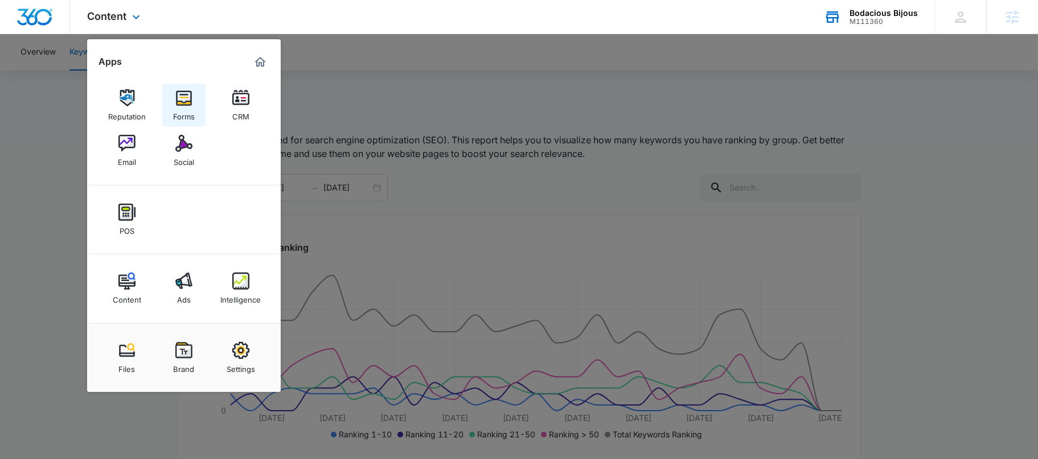
click at [162, 104] on link "Forms" at bounding box center [183, 105] width 43 height 43
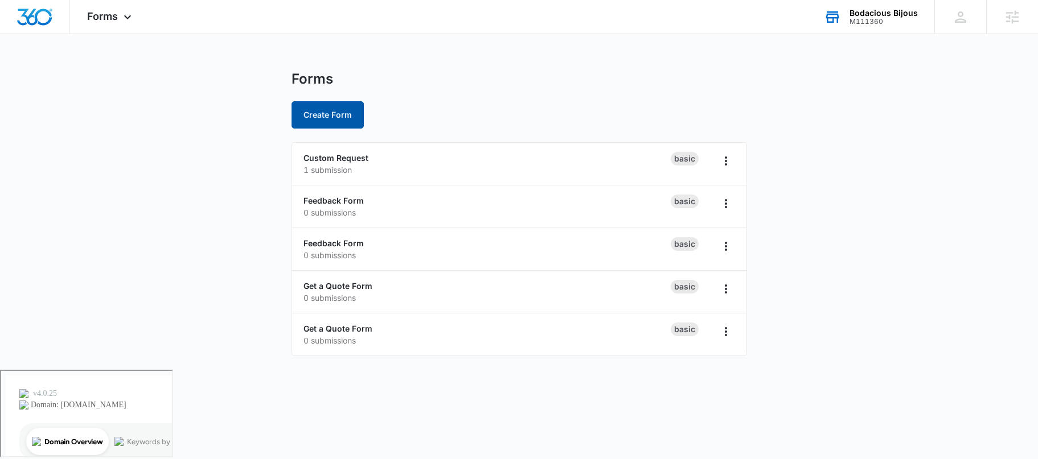
click at [324, 111] on button "Create Form" at bounding box center [327, 114] width 72 height 27
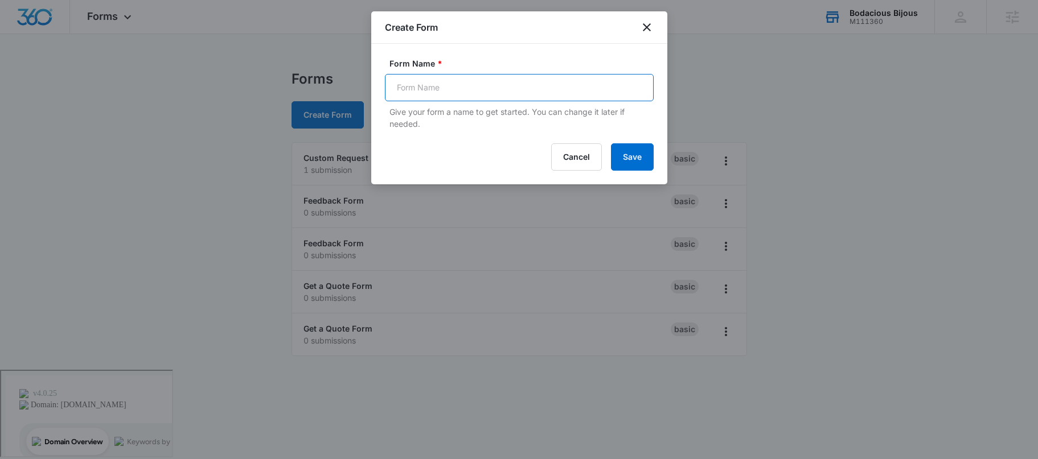
click at [456, 91] on input "Form Name *" at bounding box center [519, 87] width 269 height 27
type input "Contact Us"
click at [640, 145] on button "Save" at bounding box center [632, 156] width 43 height 27
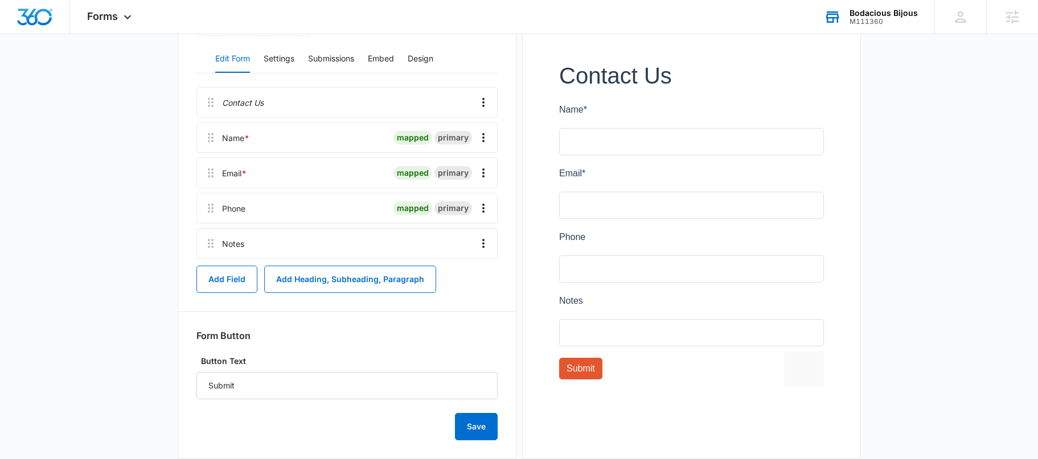
scroll to position [206, 0]
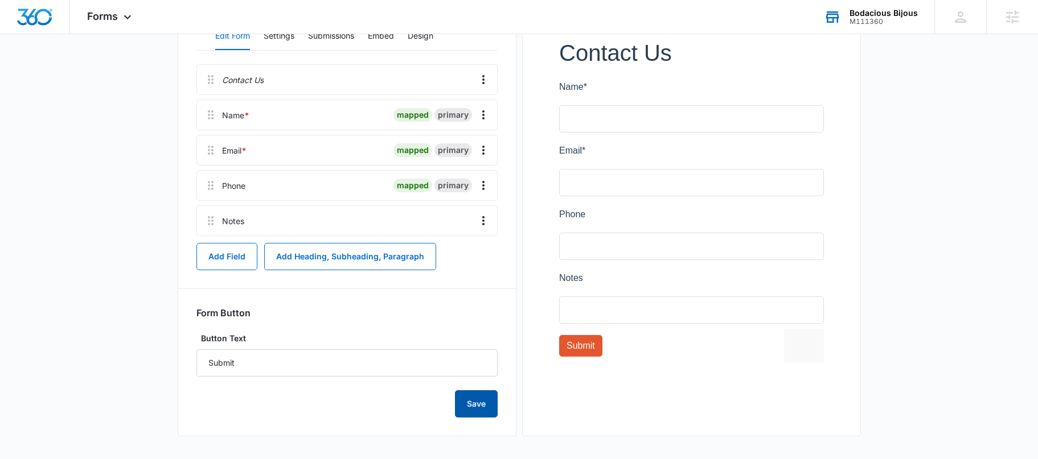
click at [472, 401] on button "Save" at bounding box center [476, 403] width 43 height 27
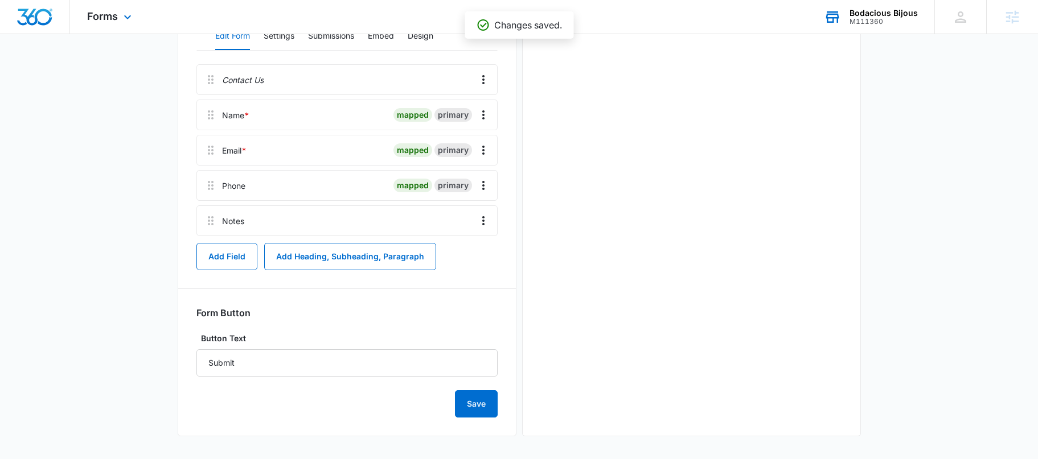
scroll to position [0, 0]
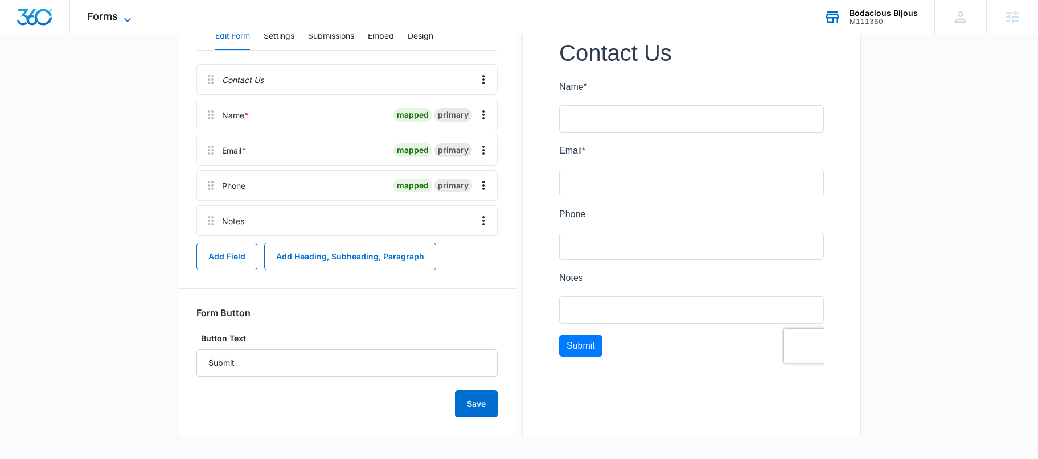
click at [125, 18] on icon at bounding box center [127, 20] width 7 height 4
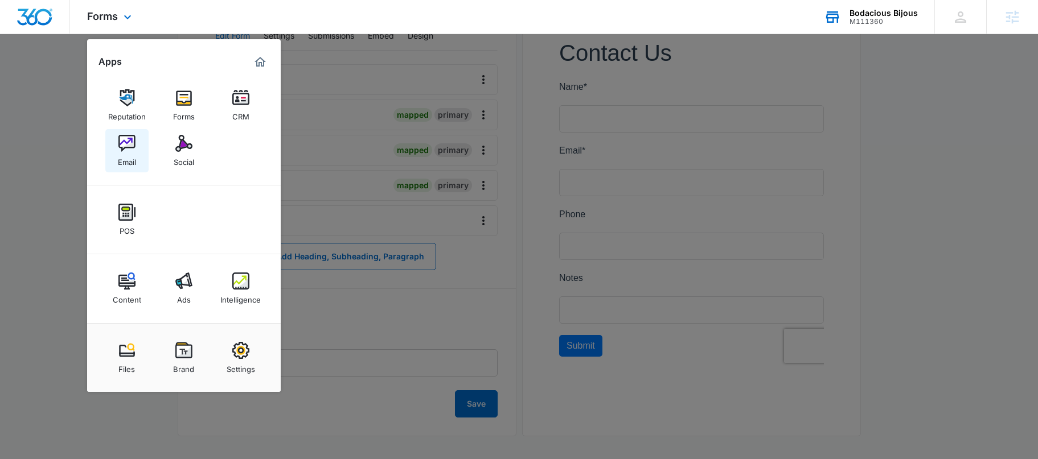
click at [138, 149] on link "Email" at bounding box center [126, 150] width 43 height 43
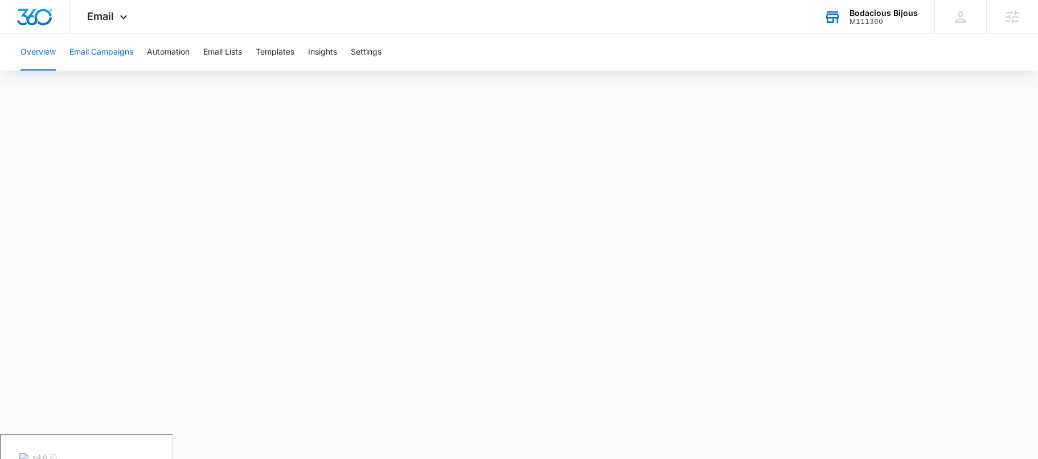
click at [110, 57] on button "Email Campaigns" at bounding box center [101, 52] width 64 height 36
click at [47, 48] on button "Overview" at bounding box center [37, 52] width 35 height 36
click at [114, 7] on div "Email Apps Reputation Forms CRM Email Social POS Content Ads Intelligence Files…" at bounding box center [108, 17] width 77 height 34
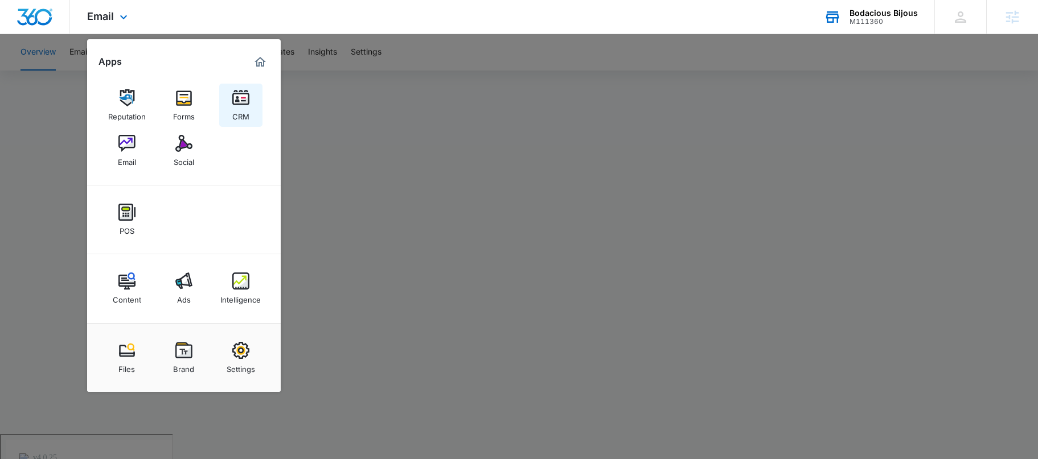
click at [244, 106] on div "CRM" at bounding box center [240, 113] width 17 height 15
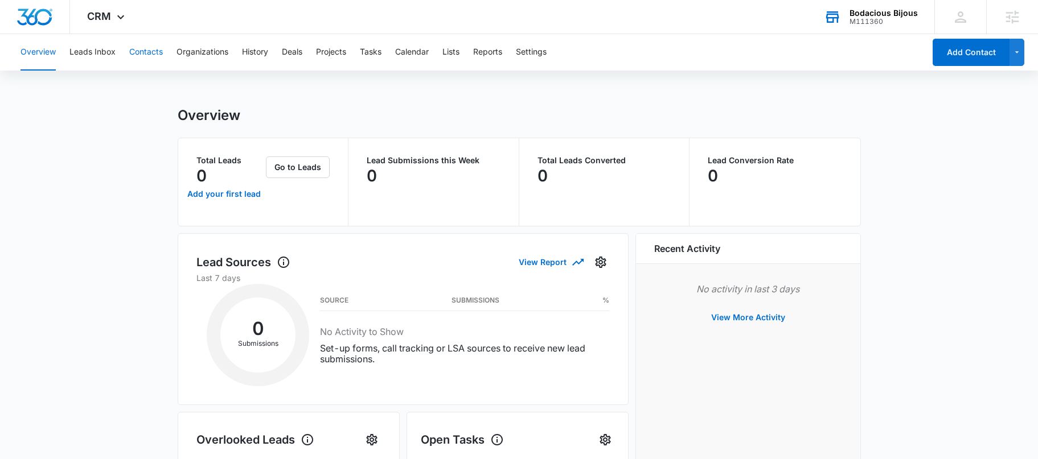
click at [153, 48] on button "Contacts" at bounding box center [146, 52] width 34 height 36
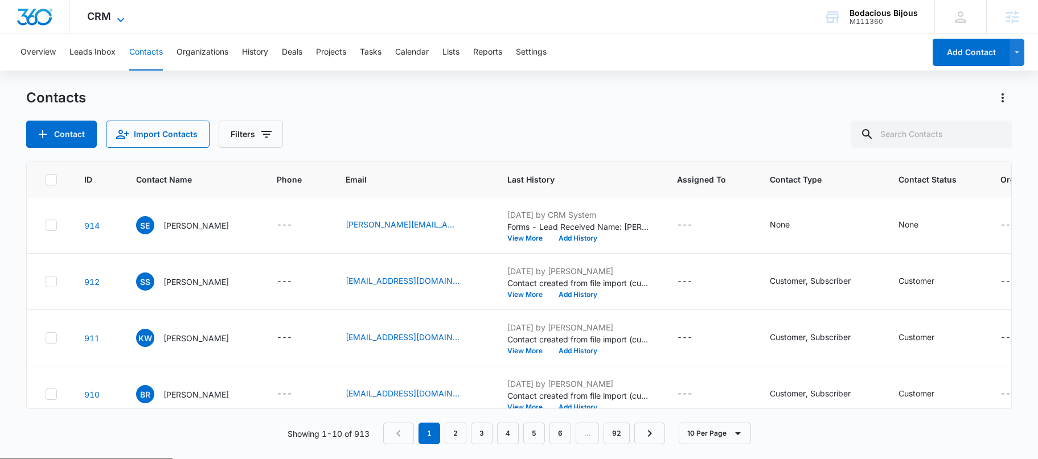
click at [97, 13] on span "CRM" at bounding box center [99, 16] width 24 height 12
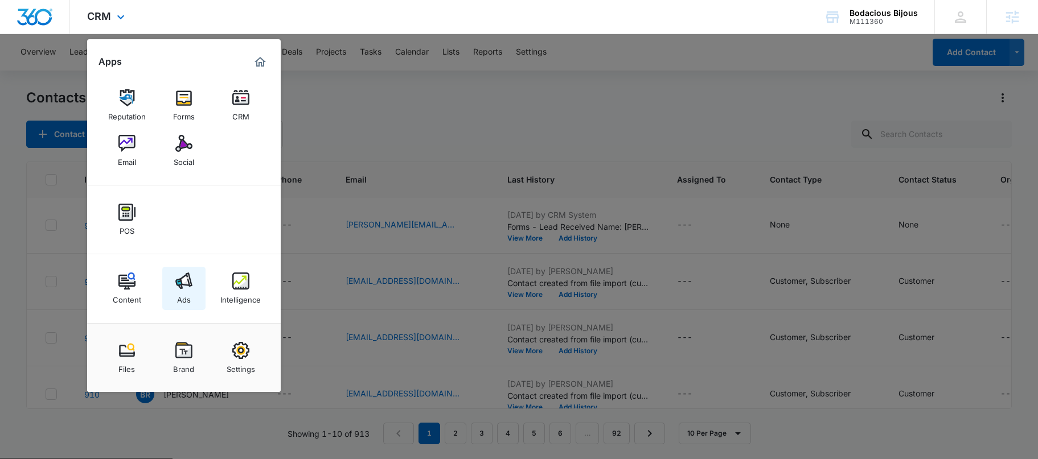
click at [177, 292] on div "Ads" at bounding box center [184, 297] width 14 height 15
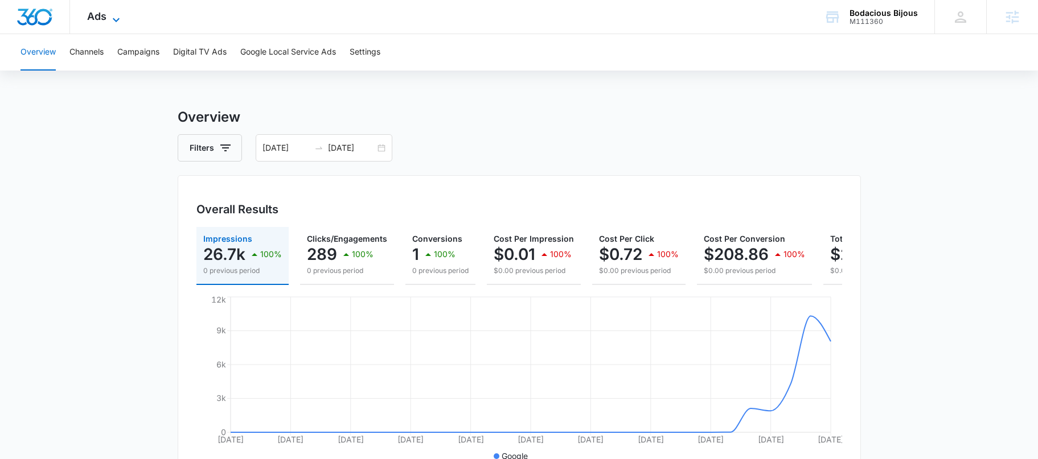
click at [115, 13] on icon at bounding box center [116, 20] width 14 height 14
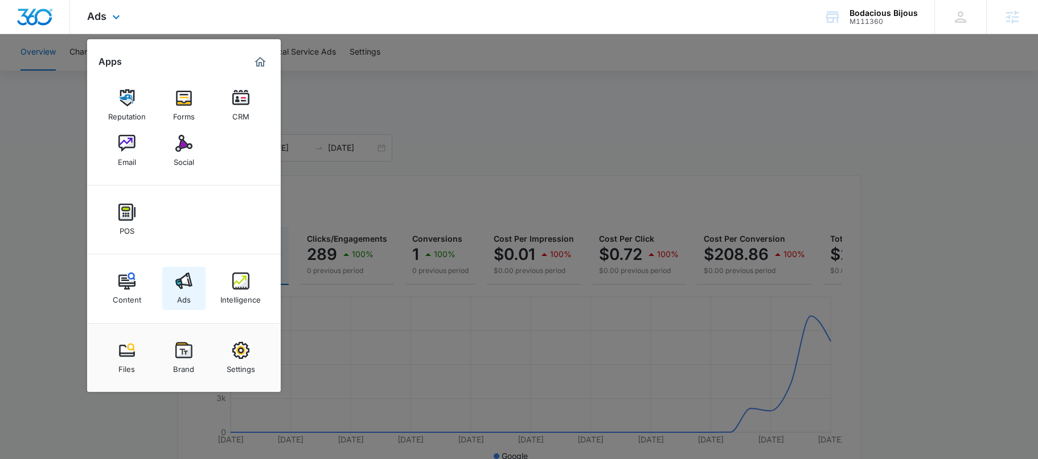
click at [187, 285] on img at bounding box center [183, 281] width 17 height 17
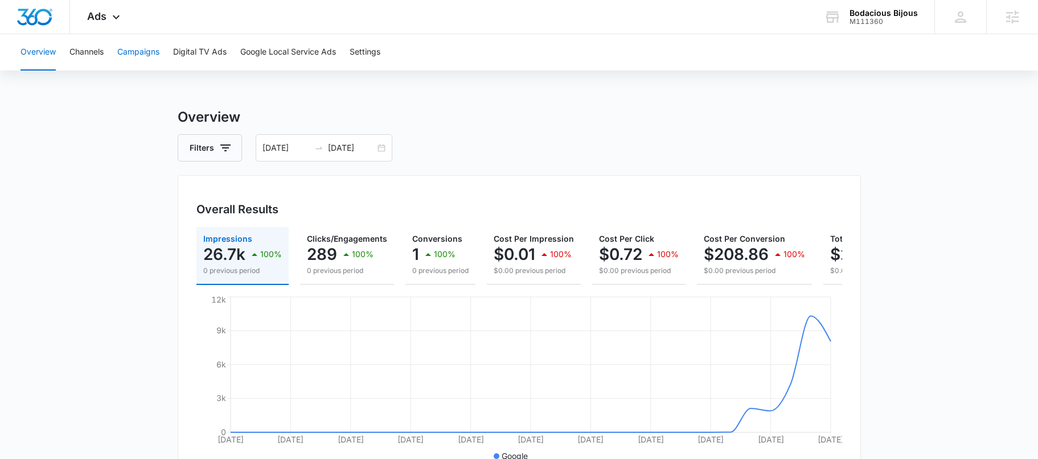
click at [121, 60] on button "Campaigns" at bounding box center [138, 52] width 42 height 36
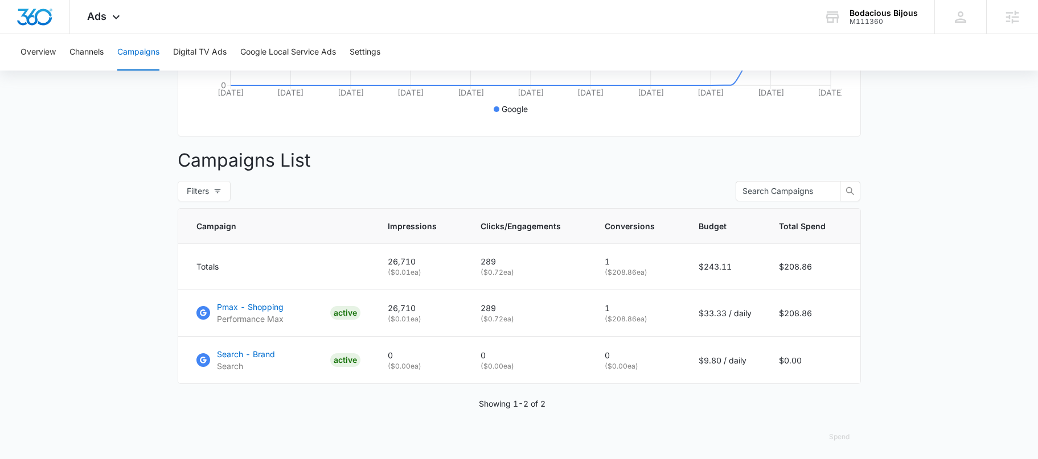
scroll to position [352, 0]
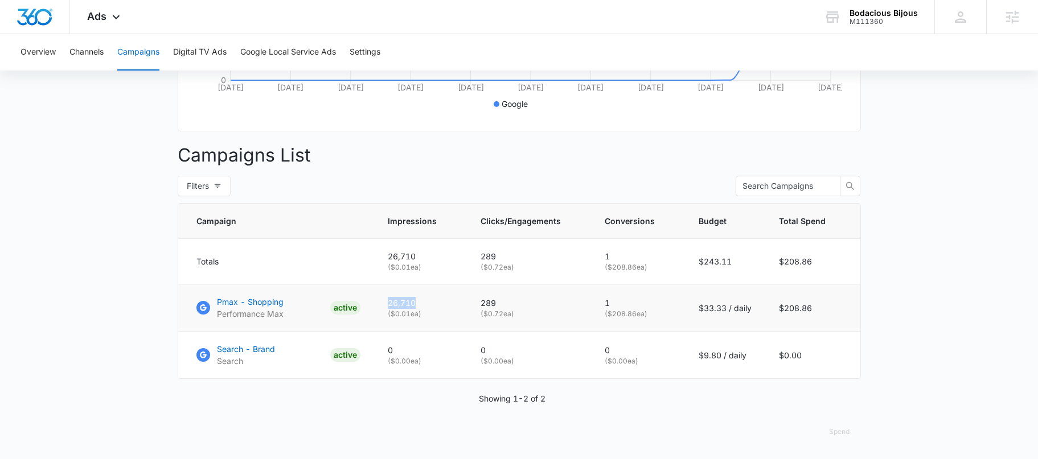
drag, startPoint x: 425, startPoint y: 302, endPoint x: 383, endPoint y: 303, distance: 42.1
click at [383, 303] on td "26,710 ( $0.01 ea)" at bounding box center [420, 308] width 93 height 47
drag, startPoint x: 504, startPoint y: 305, endPoint x: 462, endPoint y: 298, distance: 43.1
click at [462, 298] on tr "Pmax - Shopping Performance Max ACTIVE 26,710 ( $0.01 ea) 289 ( $0.72 ea) 1 ( $…" at bounding box center [519, 308] width 682 height 47
click at [503, 300] on p "289" at bounding box center [528, 303] width 97 height 12
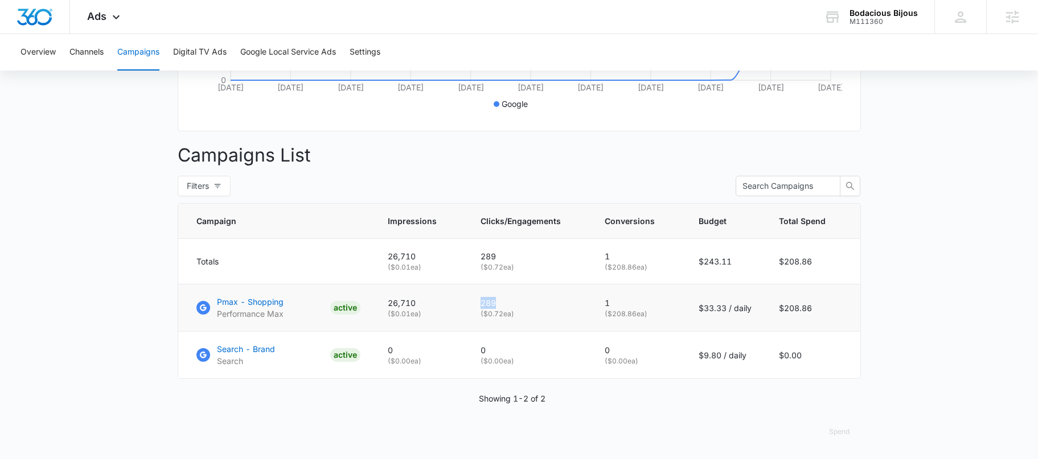
drag, startPoint x: 505, startPoint y: 301, endPoint x: 483, endPoint y: 298, distance: 21.8
click at [483, 298] on p "289" at bounding box center [528, 303] width 97 height 12
drag, startPoint x: 624, startPoint y: 298, endPoint x: 597, endPoint y: 297, distance: 26.8
click at [597, 298] on td "1 ( $208.86 ea)" at bounding box center [638, 308] width 94 height 47
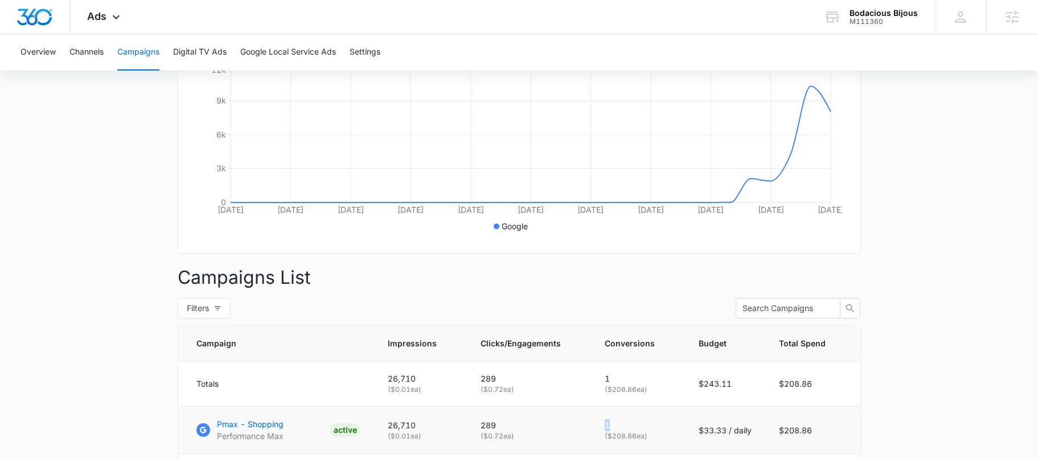
scroll to position [0, 0]
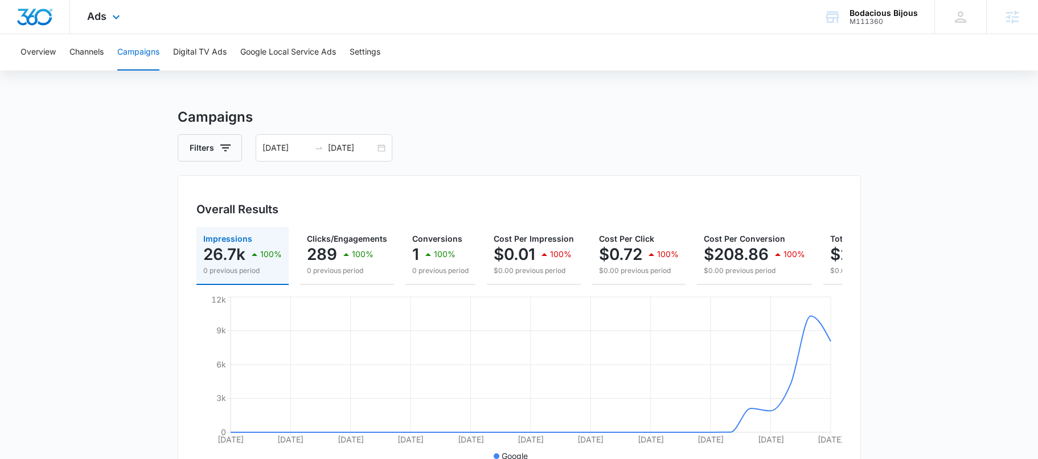
click at [105, 23] on div "Ads Apps Reputation Forms CRM Email Social POS Content Ads Intelligence Files B…" at bounding box center [105, 17] width 70 height 34
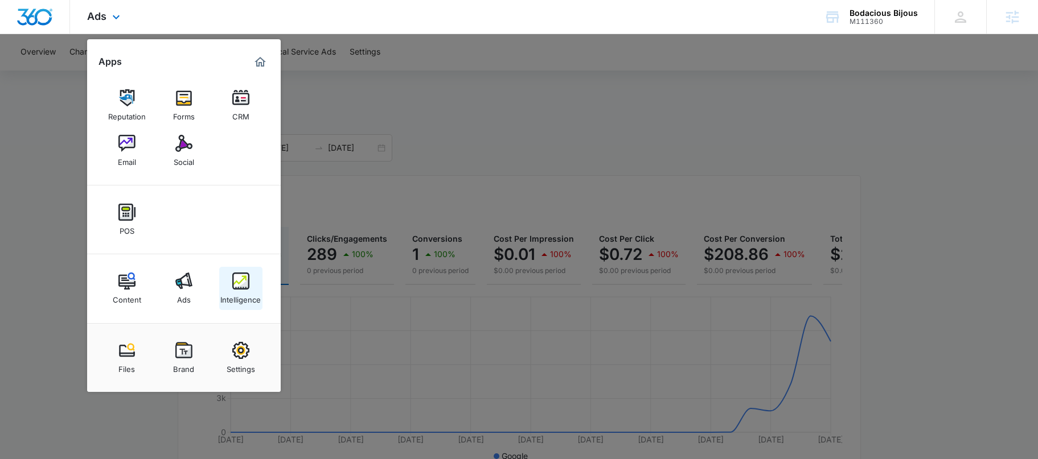
click at [237, 286] on img at bounding box center [240, 281] width 17 height 17
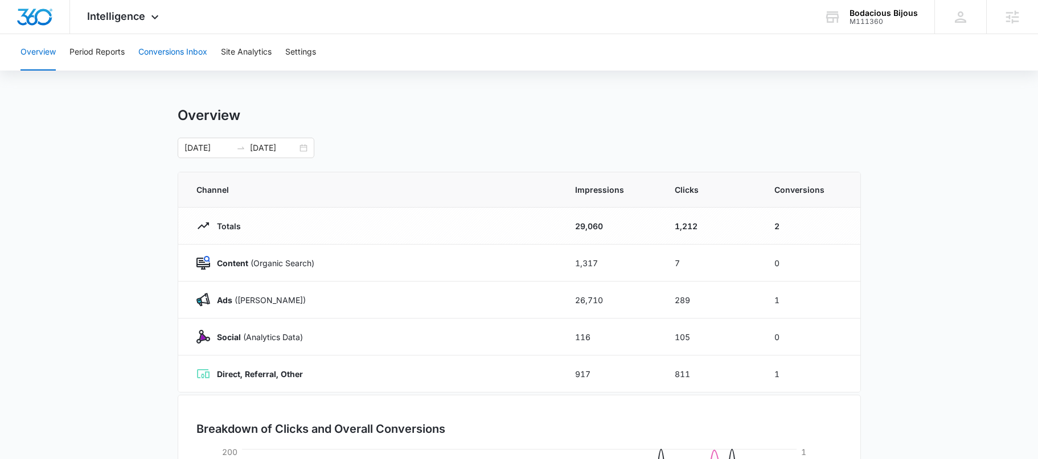
click at [152, 45] on button "Conversions Inbox" at bounding box center [172, 52] width 69 height 36
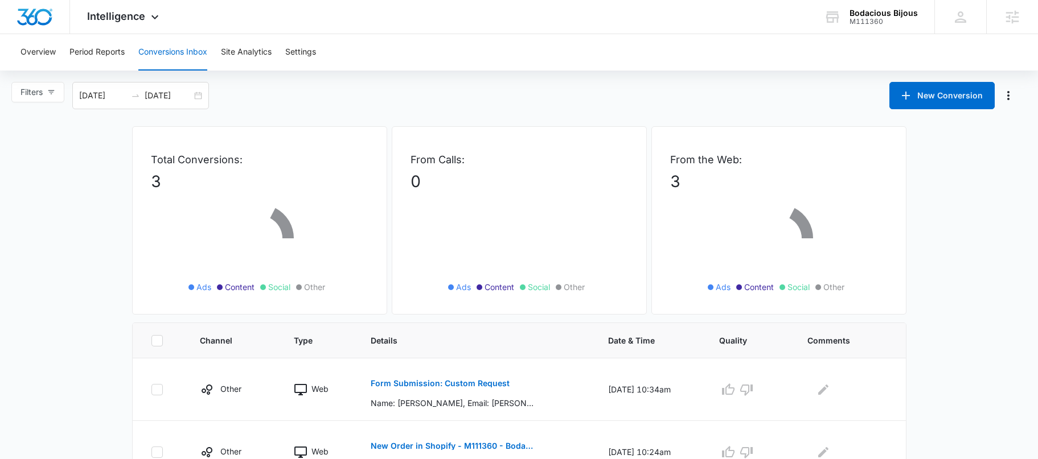
scroll to position [113, 0]
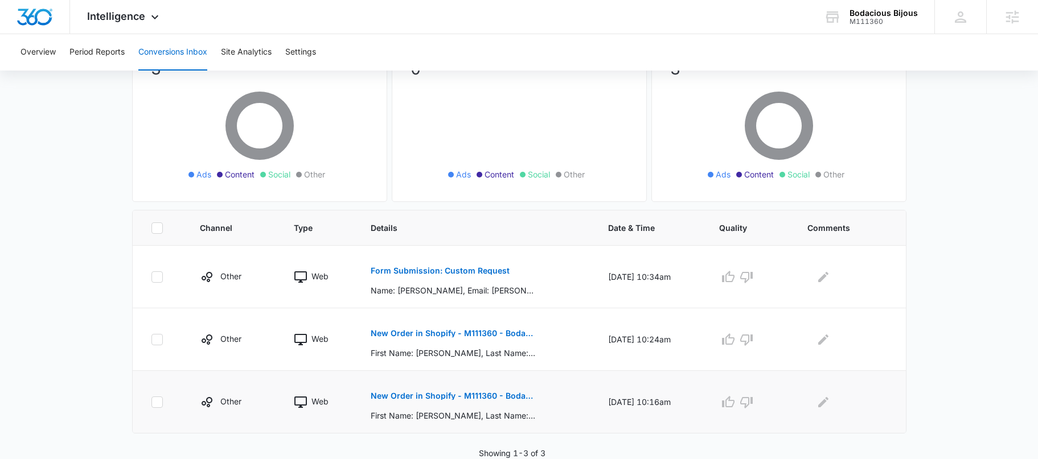
click at [420, 403] on button "New Order in Shopify - M111360 - Bodacious Bijous" at bounding box center [454, 395] width 166 height 27
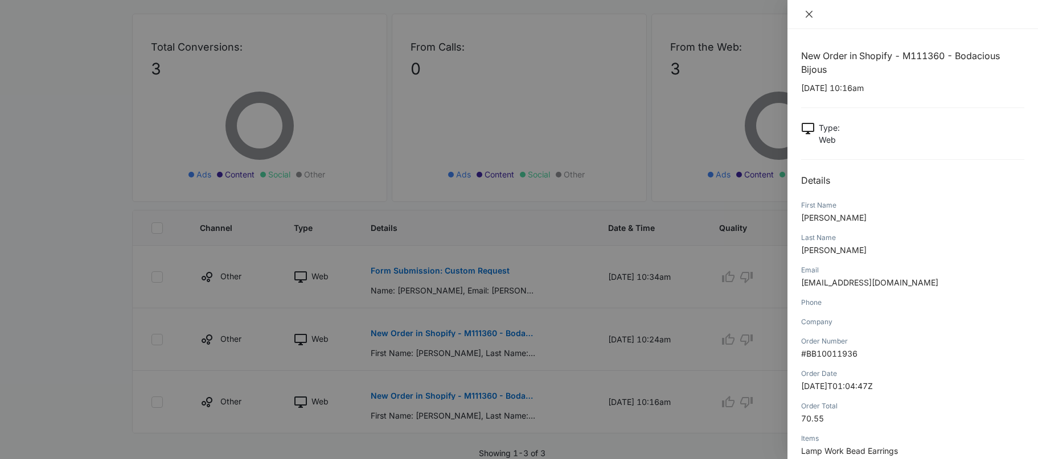
click at [811, 12] on icon "close" at bounding box center [808, 14] width 7 height 7
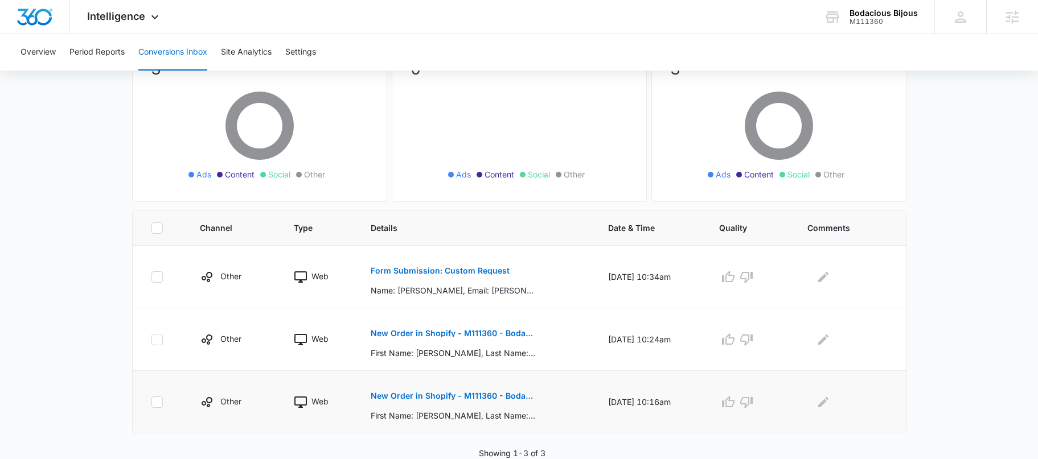
click at [419, 396] on p "New Order in Shopify - M111360 - Bodacious Bijous" at bounding box center [454, 396] width 166 height 8
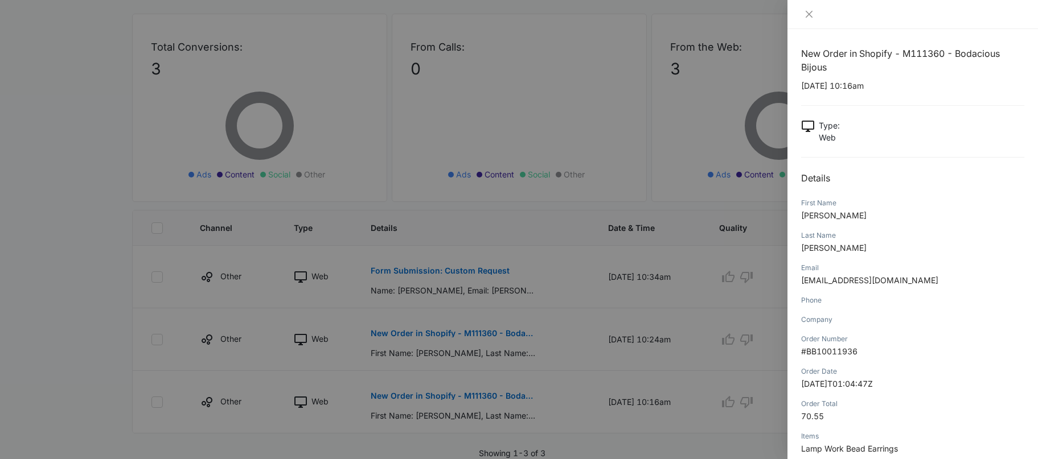
scroll to position [0, 0]
click at [810, 17] on icon "close" at bounding box center [808, 14] width 9 height 9
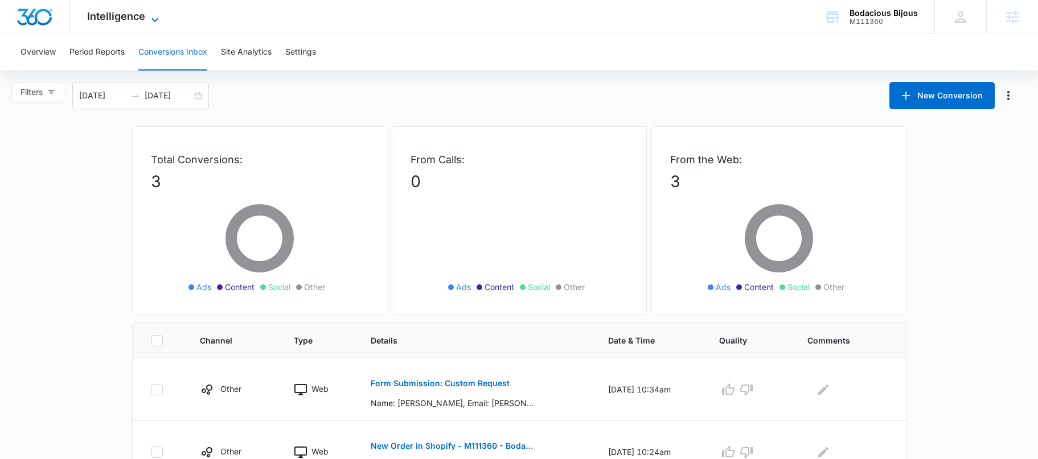
click at [138, 15] on span "Intelligence" at bounding box center [116, 16] width 58 height 12
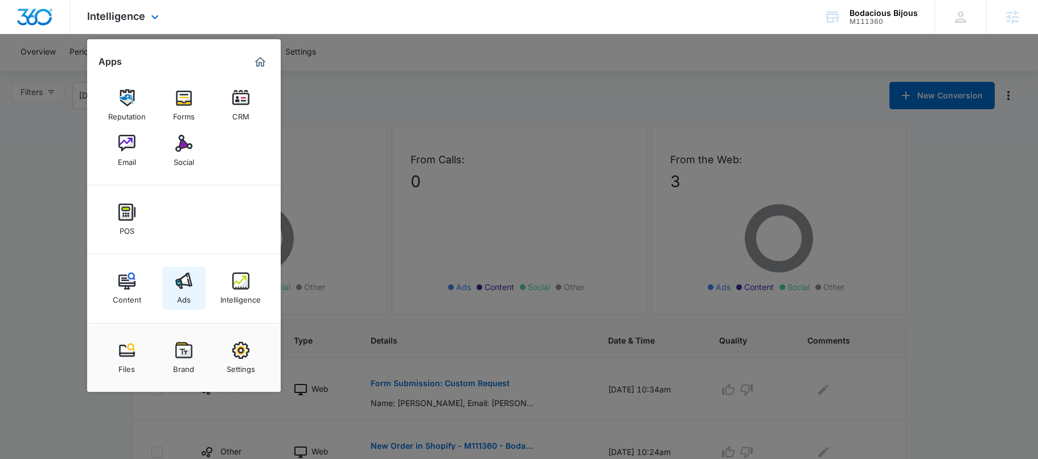
click at [185, 293] on div "Ads" at bounding box center [184, 297] width 14 height 15
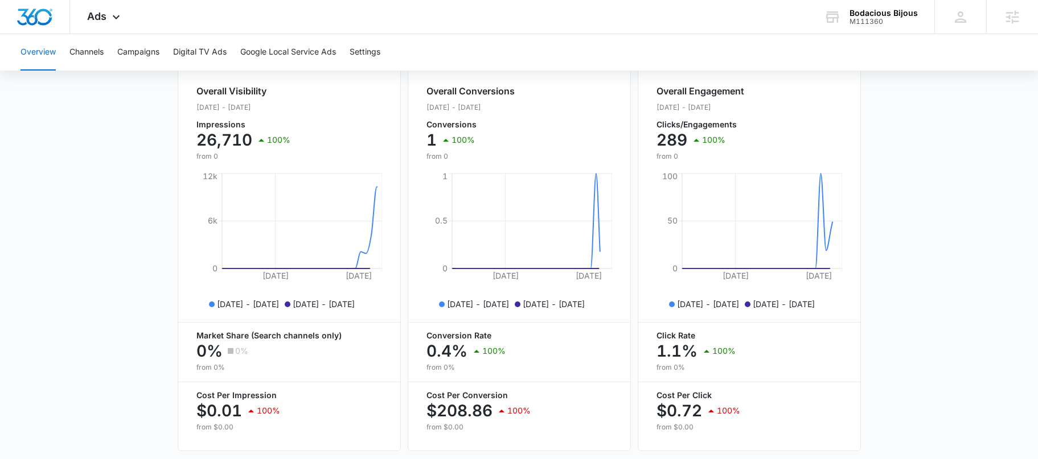
scroll to position [433, 0]
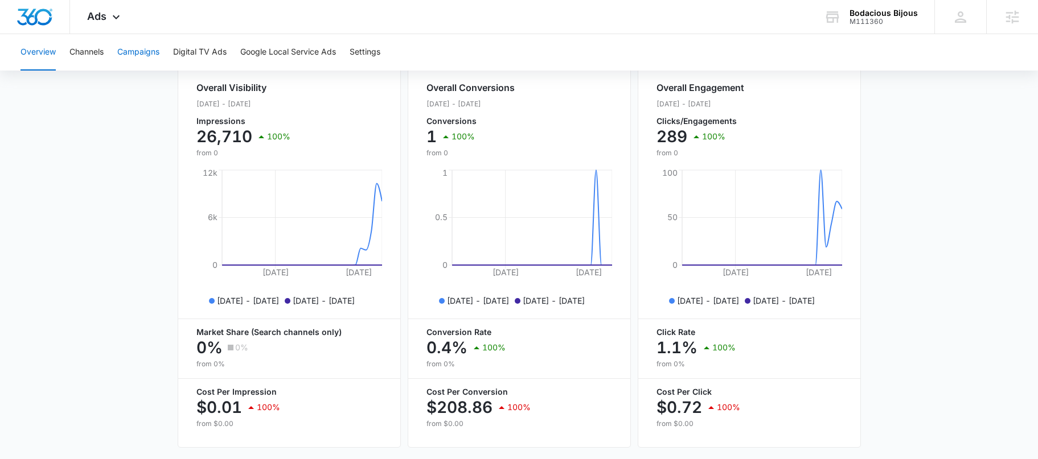
click at [150, 44] on button "Campaigns" at bounding box center [138, 52] width 42 height 36
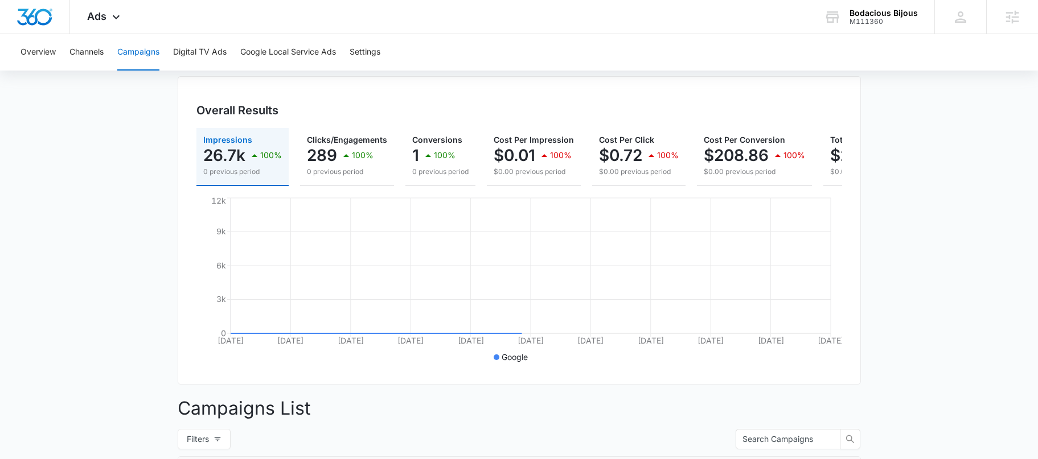
scroll to position [352, 0]
